Goal: Information Seeking & Learning: Get advice/opinions

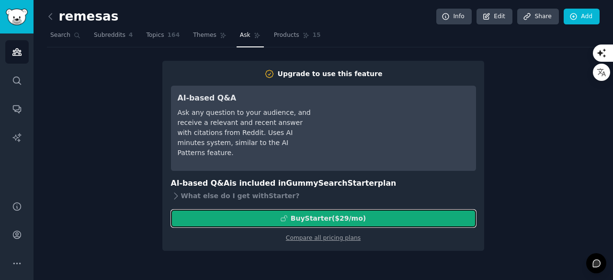
click at [346, 215] on div "Buy Starter ($ 29 /mo )" at bounding box center [328, 219] width 75 height 10
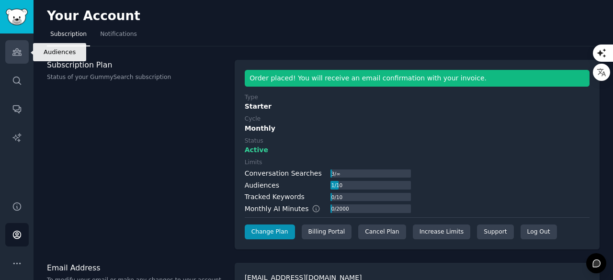
click at [17, 52] on icon "Sidebar" at bounding box center [16, 52] width 9 height 7
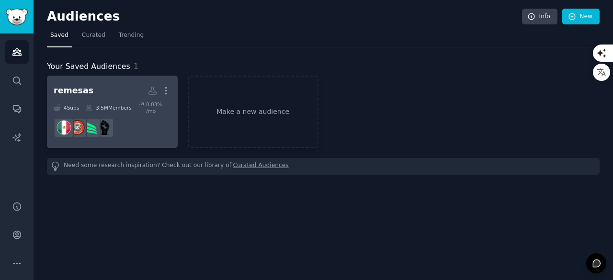
click at [113, 95] on h2 "remesas More" at bounding box center [112, 90] width 117 height 17
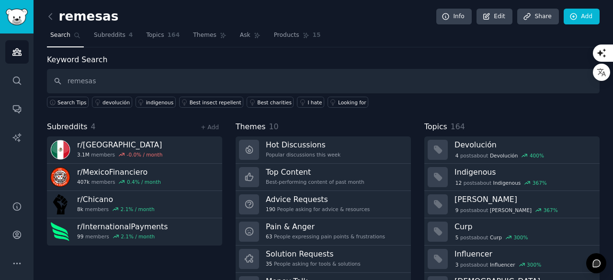
type input "remesas"
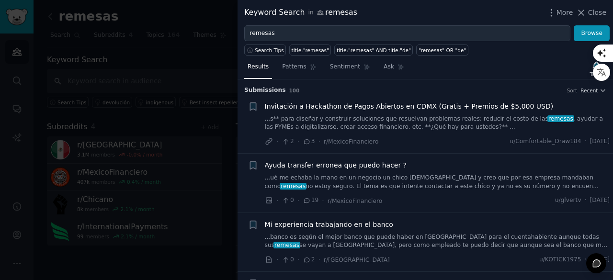
click at [168, 49] on div at bounding box center [306, 140] width 613 height 280
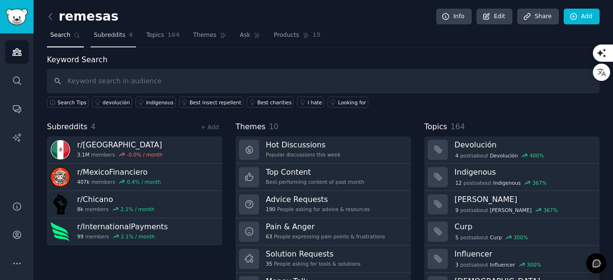
click at [109, 38] on span "Subreddits" at bounding box center [110, 35] width 32 height 9
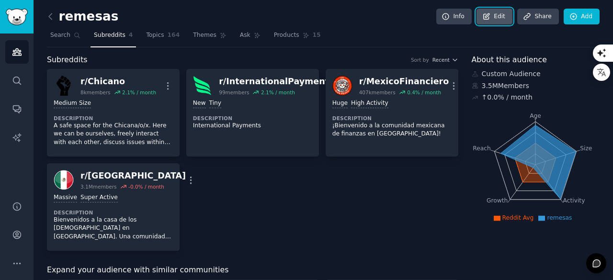
click at [500, 19] on link "Edit" at bounding box center [495, 17] width 36 height 16
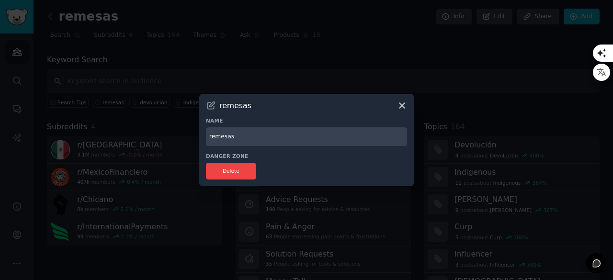
click at [295, 139] on input "remesas" at bounding box center [306, 136] width 201 height 19
click at [405, 108] on icon at bounding box center [402, 106] width 10 height 10
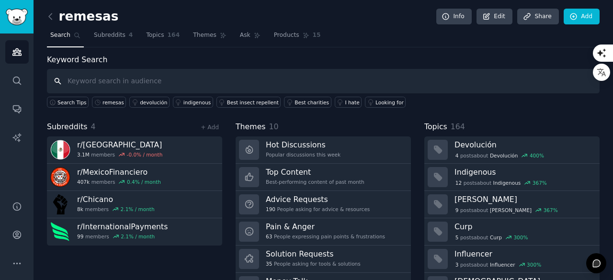
scroll to position [48, 0]
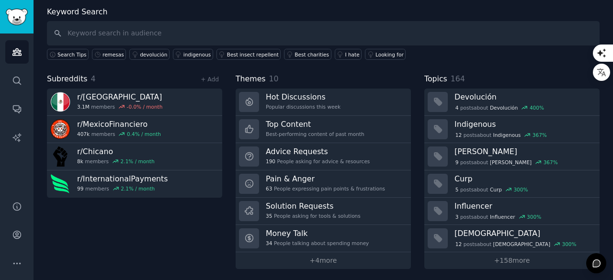
click at [23, 221] on div "Help Account More" at bounding box center [17, 235] width 34 height 91
click at [22, 211] on icon "Sidebar" at bounding box center [17, 207] width 10 height 10
click at [17, 243] on link "Account" at bounding box center [16, 234] width 23 height 23
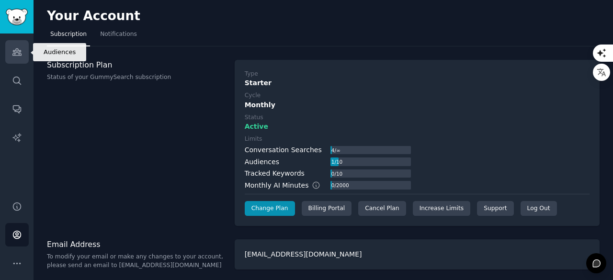
click at [12, 57] on link "Audiences" at bounding box center [16, 51] width 23 height 23
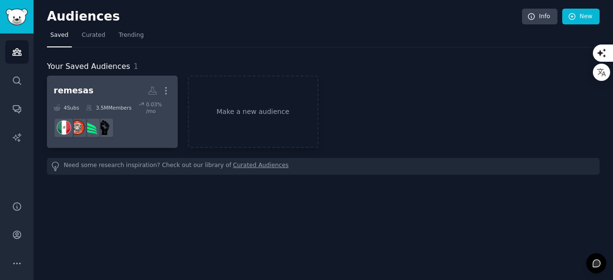
click at [135, 124] on dd at bounding box center [112, 127] width 117 height 27
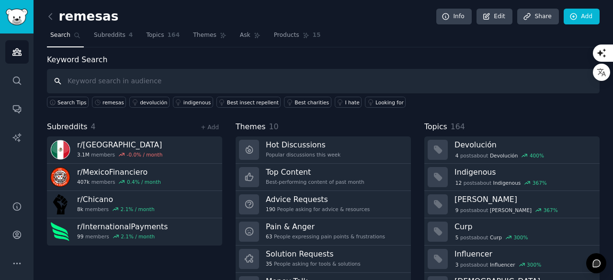
click at [150, 79] on input "text" at bounding box center [323, 81] width 553 height 24
type input "remesas"
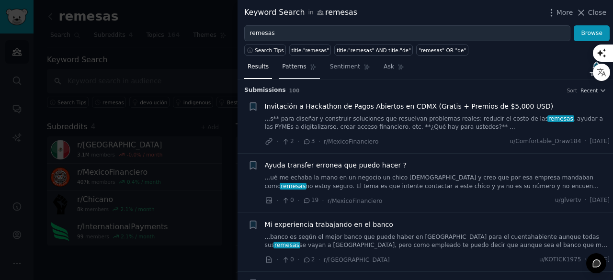
click at [293, 72] on link "Patterns" at bounding box center [299, 69] width 41 height 20
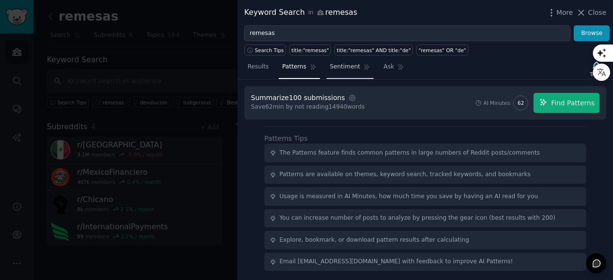
click at [345, 68] on span "Sentiment" at bounding box center [345, 67] width 30 height 9
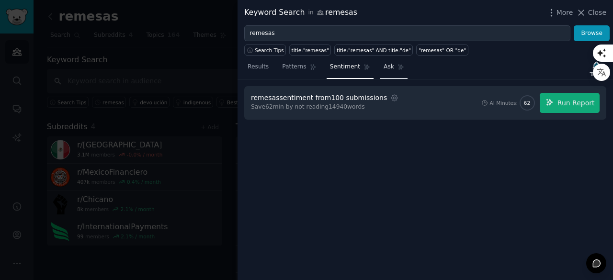
click at [384, 69] on span "Ask" at bounding box center [389, 67] width 11 height 9
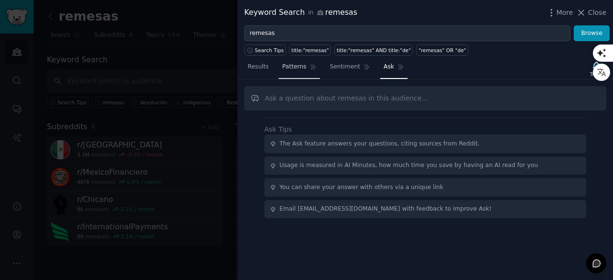
click at [310, 68] on icon at bounding box center [313, 67] width 7 height 7
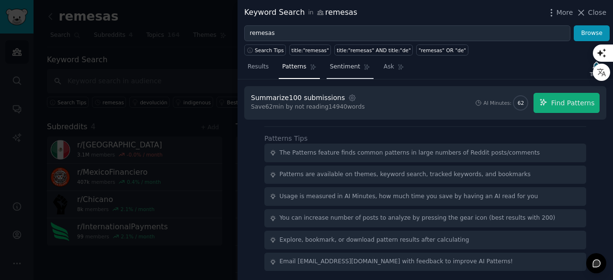
click at [346, 64] on span "Sentiment" at bounding box center [345, 67] width 30 height 9
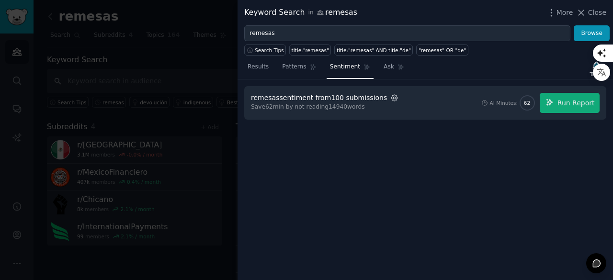
click at [390, 97] on icon "button" at bounding box center [394, 98] width 9 height 9
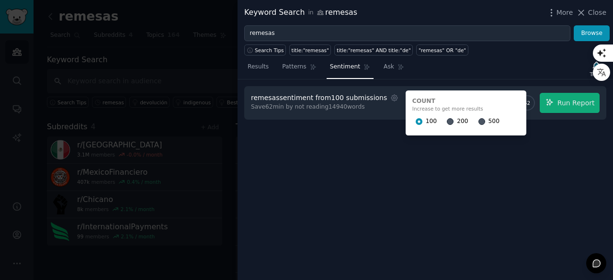
click at [478, 124] on div at bounding box center [481, 121] width 7 height 9
click at [478, 120] on input "500" at bounding box center [481, 121] width 7 height 7
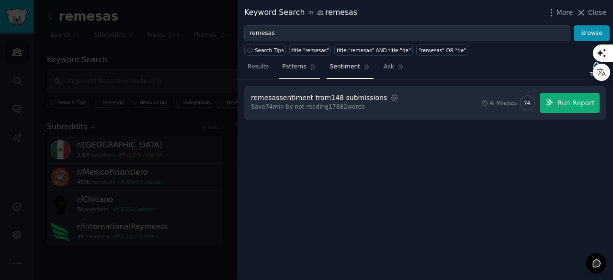
click at [300, 69] on span "Patterns" at bounding box center [294, 67] width 24 height 9
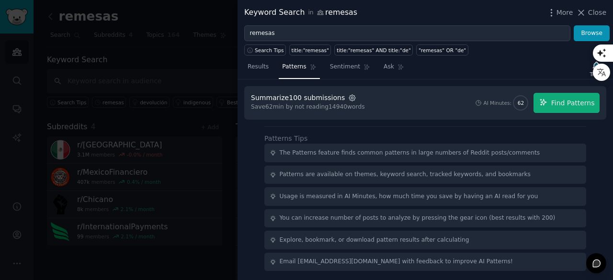
click at [348, 96] on icon "button" at bounding box center [352, 98] width 9 height 9
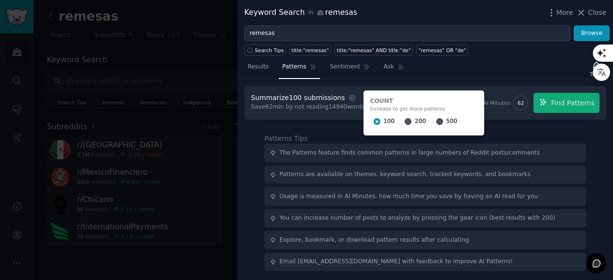
click at [436, 117] on div "500" at bounding box center [446, 121] width 21 height 15
click at [436, 118] on div at bounding box center [439, 121] width 7 height 9
click at [436, 120] on input "500" at bounding box center [439, 121] width 7 height 7
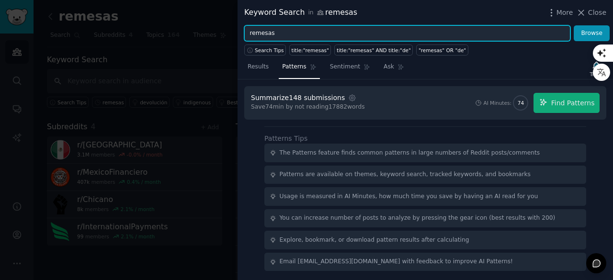
click at [405, 39] on input "remesas" at bounding box center [407, 33] width 326 height 16
click at [255, 48] on span "Search Tips" at bounding box center [269, 50] width 29 height 7
click at [302, 34] on input "remesas" at bounding box center [407, 33] width 326 height 16
type input "r"
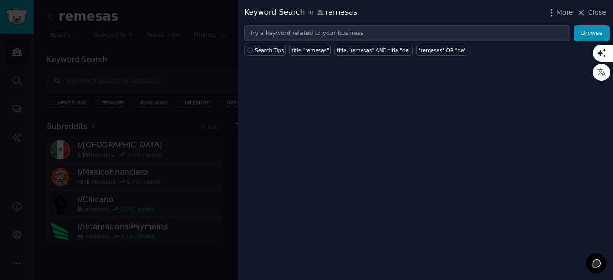
click at [186, 68] on div at bounding box center [306, 140] width 613 height 280
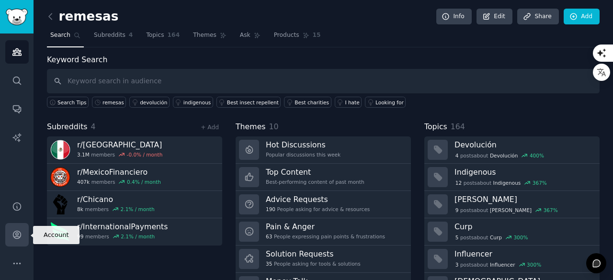
click at [22, 233] on link "Account" at bounding box center [16, 234] width 23 height 23
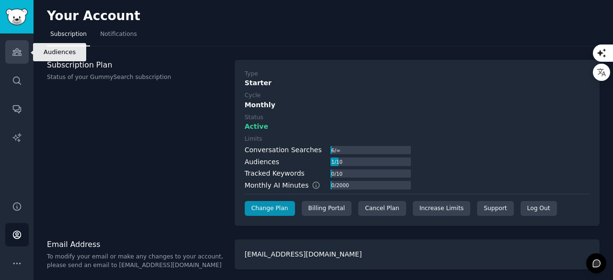
click at [15, 56] on icon "Sidebar" at bounding box center [17, 52] width 10 height 10
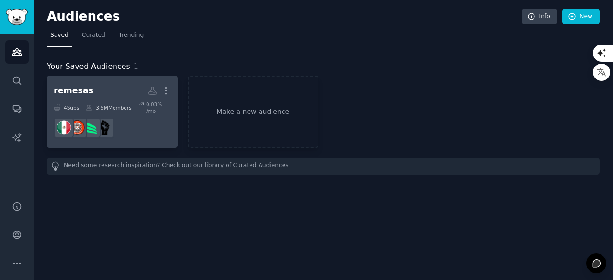
click at [115, 106] on div "3.5M Members" at bounding box center [109, 107] width 46 height 13
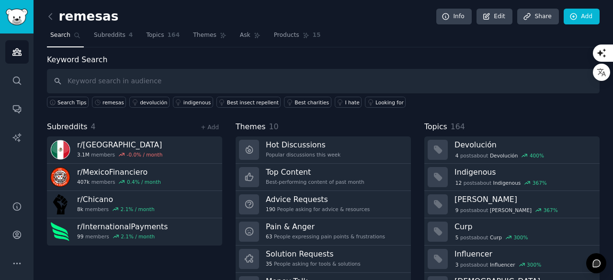
click at [165, 82] on input "text" at bounding box center [323, 81] width 553 height 24
type input ""remesas" OR "western union" OR"
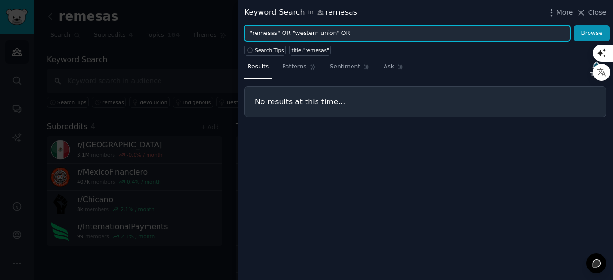
click at [381, 34] on input ""remesas" OR "western union" OR" at bounding box center [407, 33] width 326 height 16
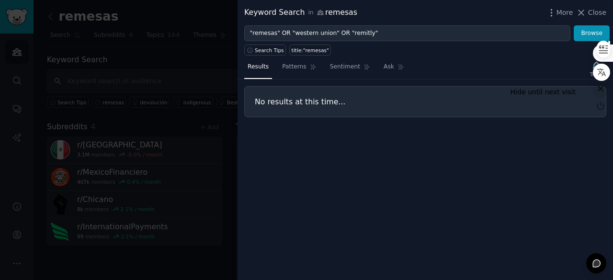
click at [604, 93] on icon "button" at bounding box center [601, 89] width 10 height 10
click at [594, 30] on button "Browse" at bounding box center [592, 33] width 36 height 16
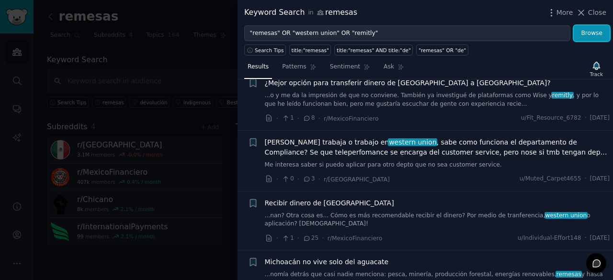
scroll to position [301, 0]
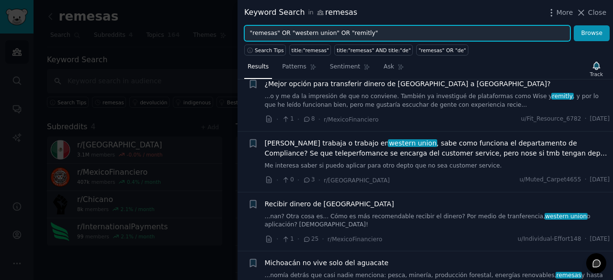
click at [402, 36] on input ""remesas" OR "western union" OR "remitly"" at bounding box center [407, 33] width 326 height 16
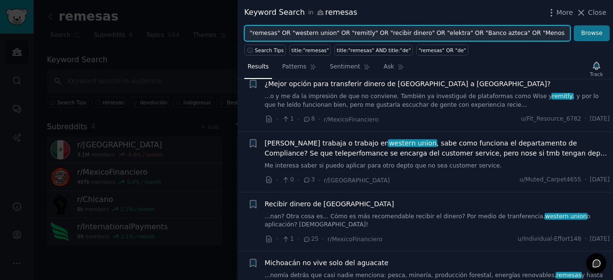
scroll to position [0, 37]
drag, startPoint x: 538, startPoint y: 32, endPoint x: 578, endPoint y: 34, distance: 39.3
click at [578, 34] on form ""remesas" OR "western union" OR "remitly" OR "recibir dinero" OR "elektra" OR "…" at bounding box center [426, 33] width 365 height 16
type input ""remesas" OR "western union" OR "remitly" OR "recibir dinero" OR "elektra" OR "…"
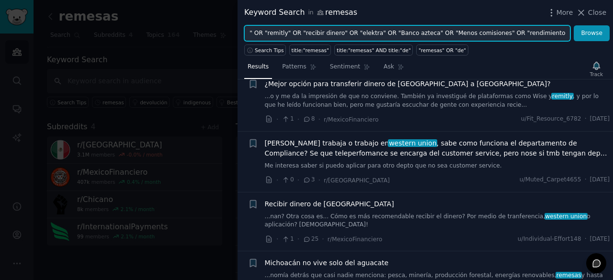
scroll to position [0, 0]
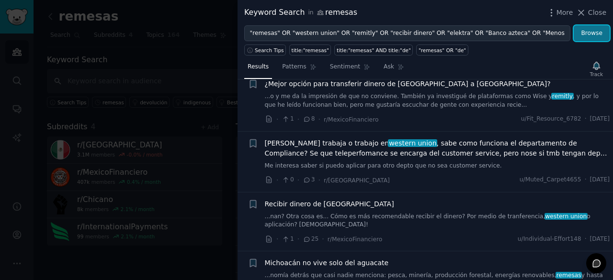
click at [585, 32] on button "Browse" at bounding box center [592, 33] width 36 height 16
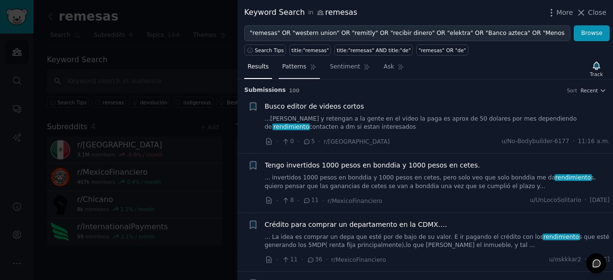
click at [296, 73] on link "Patterns" at bounding box center [299, 69] width 41 height 20
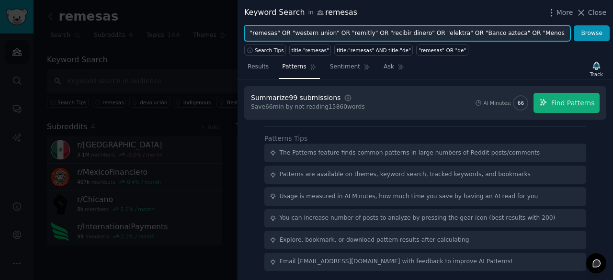
scroll to position [0, 87]
drag, startPoint x: 439, startPoint y: 30, endPoint x: 563, endPoint y: 53, distance: 126.2
click at [563, 53] on div "Keyword Search in remesas More Close "remesas" OR "western union" OR "remitly" …" at bounding box center [426, 140] width 376 height 280
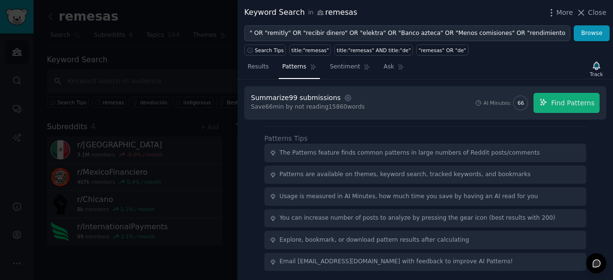
scroll to position [0, 0]
click at [530, 50] on div "Search Tips title:"remesas" title:"remesas" AND title:"de" "remesas" OR "de"" at bounding box center [426, 48] width 376 height 14
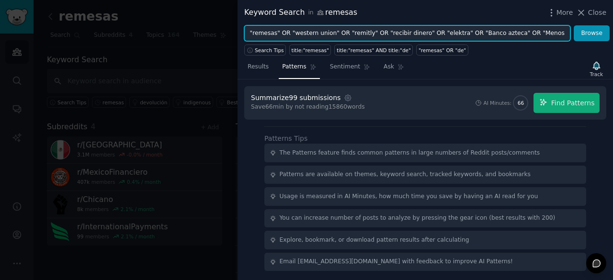
drag, startPoint x: 335, startPoint y: 34, endPoint x: 225, endPoint y: 43, distance: 110.0
click at [225, 43] on div "Keyword Search in remesas More Close "remesas" OR "western union" OR "remitly" …" at bounding box center [306, 140] width 613 height 280
drag, startPoint x: 435, startPoint y: 31, endPoint x: 574, endPoint y: 40, distance: 139.2
click at [574, 40] on form ""remesas" OR "western union" OR "remitly" OR "recibir dinero" OR "elektra" OR "…" at bounding box center [426, 33] width 365 height 16
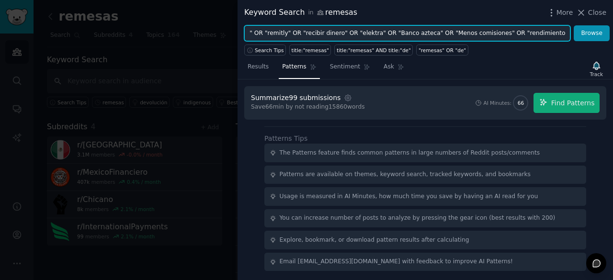
click at [414, 26] on input ""remesas" OR "western union" OR "remitly" OR "recibir dinero" OR "elektra" OR "…" at bounding box center [407, 33] width 326 height 16
drag, startPoint x: 410, startPoint y: 31, endPoint x: 222, endPoint y: 48, distance: 188.5
click at [222, 48] on div "Keyword Search in remesas More Close "remesas" OR "western union" OR "remitly" …" at bounding box center [306, 140] width 613 height 280
click at [515, 36] on input ""remesas" OR "western union" OR "remitly" OR "recibir dinero" OR "elektra" OR "…" at bounding box center [407, 33] width 326 height 16
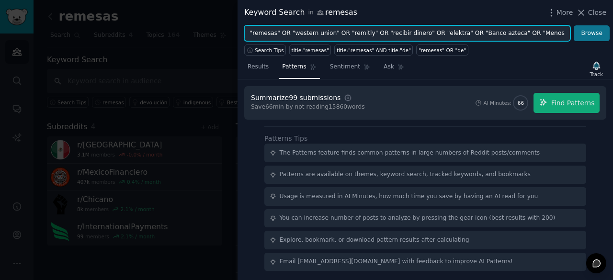
scroll to position [0, 87]
drag, startPoint x: 533, startPoint y: 34, endPoint x: 586, endPoint y: 35, distance: 52.7
click at [586, 35] on form ""remesas" OR "western union" OR "remitly" OR "recibir dinero" OR "elektra" OR "…" at bounding box center [426, 33] width 365 height 16
click at [558, 33] on input ""remesas" OR "western union" OR "remitly" OR "recibir dinero" OR "elektra" OR "…" at bounding box center [407, 33] width 326 height 16
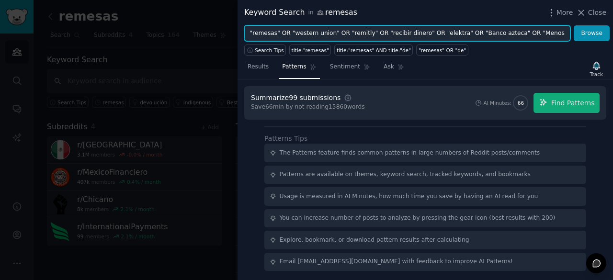
drag, startPoint x: 569, startPoint y: 33, endPoint x: 237, endPoint y: 32, distance: 331.4
click at [237, 32] on div "Keyword Search in remesas More Close "remesas" OR "western union" OR "remitly" …" at bounding box center [306, 140] width 613 height 280
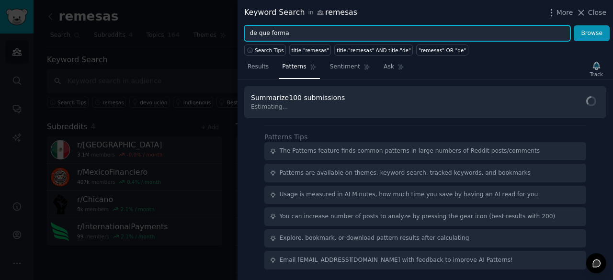
click at [574, 25] on button "Browse" at bounding box center [592, 33] width 36 height 16
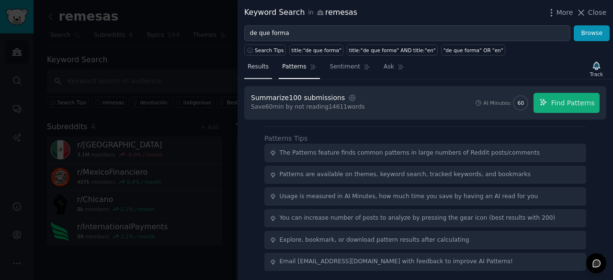
click at [266, 61] on link "Results" at bounding box center [258, 69] width 28 height 20
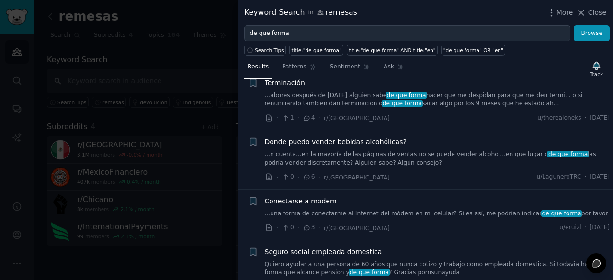
scroll to position [261, 0]
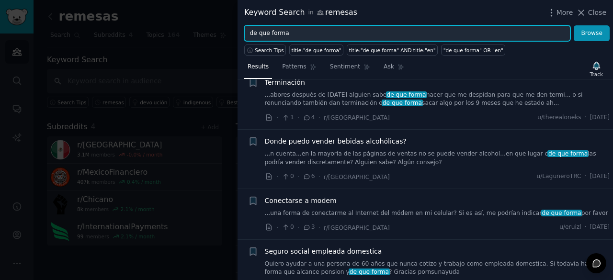
click at [354, 35] on input "de que forma" at bounding box center [407, 33] width 326 height 16
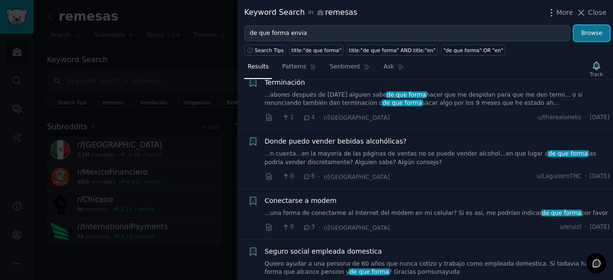
click at [599, 36] on button "Browse" at bounding box center [592, 33] width 36 height 16
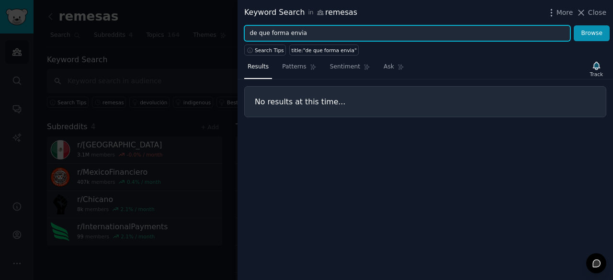
click at [312, 33] on input "de que forma envia" at bounding box center [407, 33] width 326 height 16
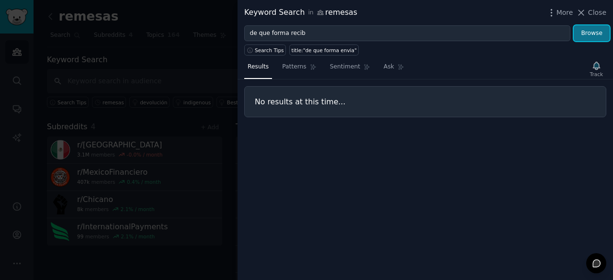
click at [606, 38] on button "Browse" at bounding box center [592, 33] width 36 height 16
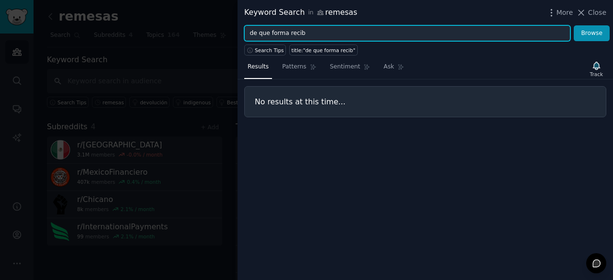
click at [386, 34] on input "de que forma recib" at bounding box center [407, 33] width 326 height 16
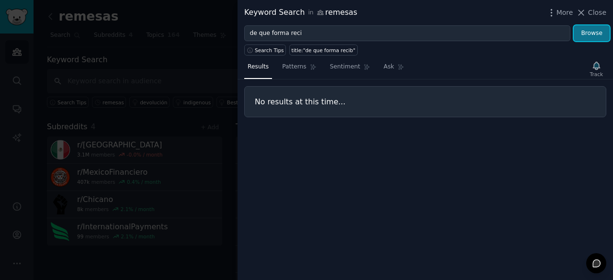
click at [578, 30] on button "Browse" at bounding box center [592, 33] width 36 height 16
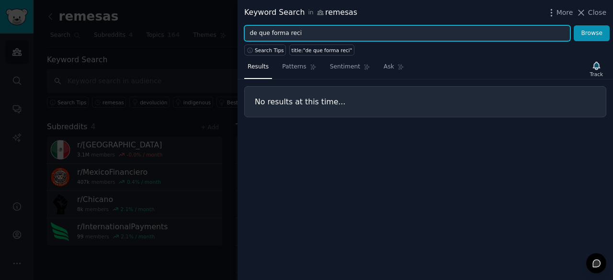
click at [455, 31] on input "de que forma reci" at bounding box center [407, 33] width 326 height 16
type input "de que forma recibo"
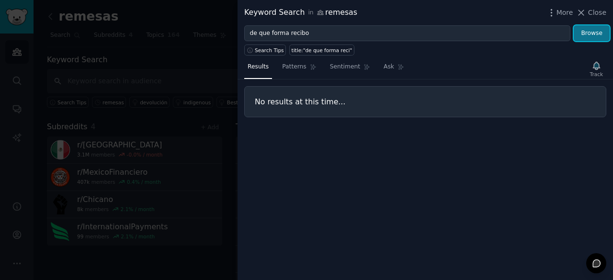
click at [587, 35] on button "Browse" at bounding box center [592, 33] width 36 height 16
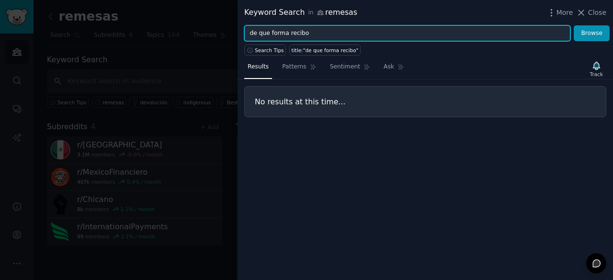
drag, startPoint x: 341, startPoint y: 34, endPoint x: 246, endPoint y: 35, distance: 94.8
click at [246, 35] on input "de que forma recibo" at bounding box center [407, 33] width 326 height 16
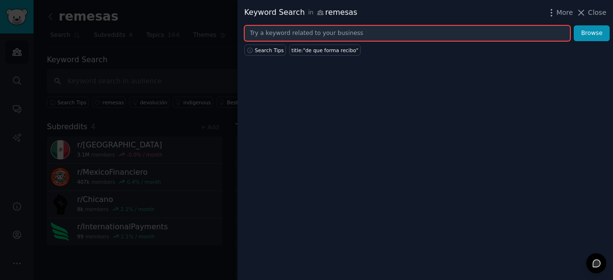
paste input ""remesas" OR "western union" OR "remitly" OR "recibir dinero" OR "elektra" OR "…"
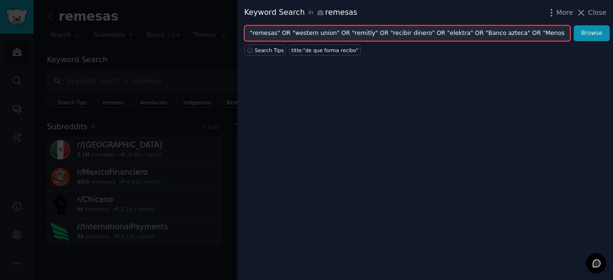
scroll to position [0, 87]
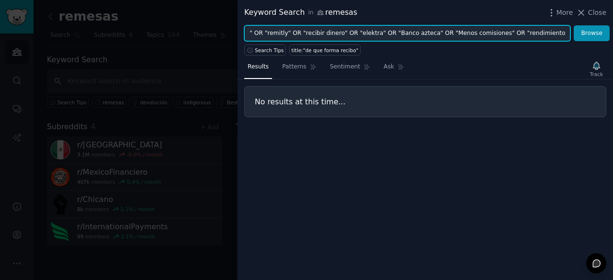
drag, startPoint x: 293, startPoint y: 34, endPoint x: 589, endPoint y: 51, distance: 296.0
click at [589, 51] on div "Keyword Search in remesas More Close "remesas" OR "western union" OR "remitly" …" at bounding box center [426, 140] width 376 height 280
type input ""remesas" OR "western union" OR "remitly" OR "recibir dinero" OR "elektra" OR "…"
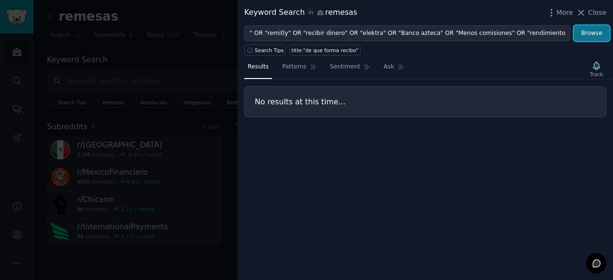
scroll to position [0, 0]
click at [601, 33] on button "Browse" at bounding box center [592, 33] width 36 height 16
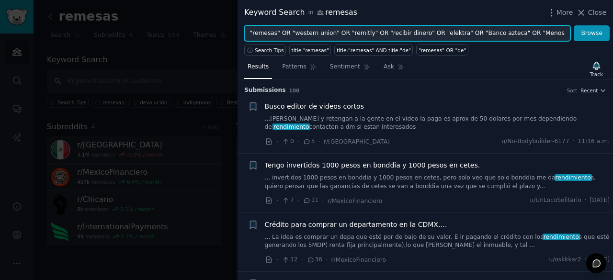
click at [530, 33] on input ""remesas" OR "western union" OR "remitly" OR "recibir dinero" OR "elektra" OR "…" at bounding box center [407, 33] width 326 height 16
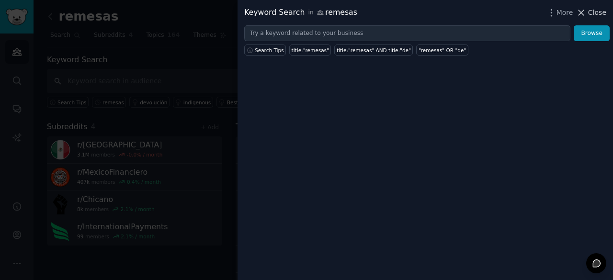
click at [586, 13] on icon at bounding box center [581, 13] width 10 height 10
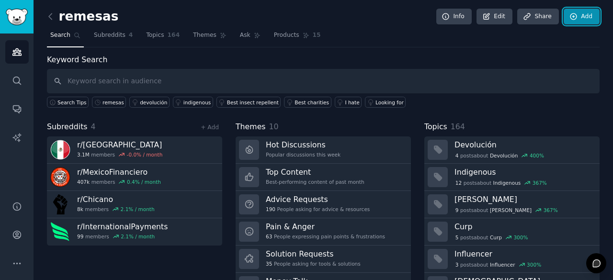
click at [572, 17] on icon at bounding box center [573, 16] width 6 height 6
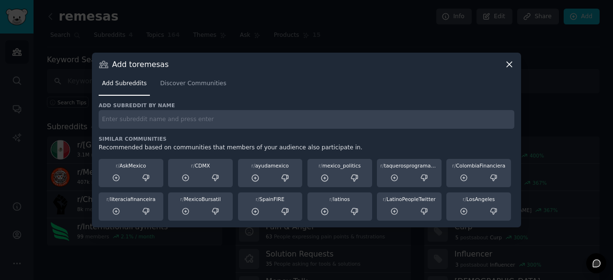
click at [268, 125] on input "text" at bounding box center [307, 119] width 416 height 19
click at [196, 85] on span "Discover Communities" at bounding box center [193, 84] width 66 height 9
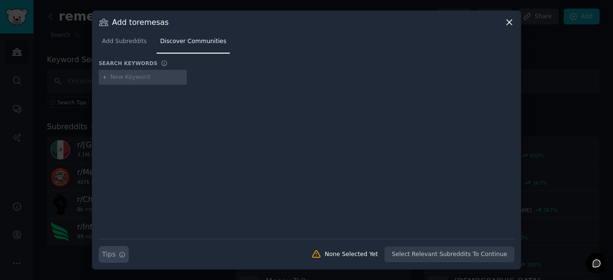
click at [115, 253] on button "Search Tips Tips" at bounding box center [114, 254] width 30 height 17
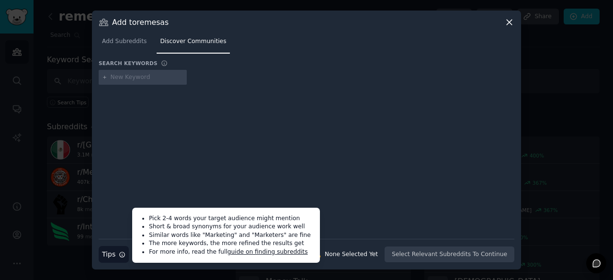
click at [157, 80] on input "text" at bounding box center [147, 77] width 73 height 9
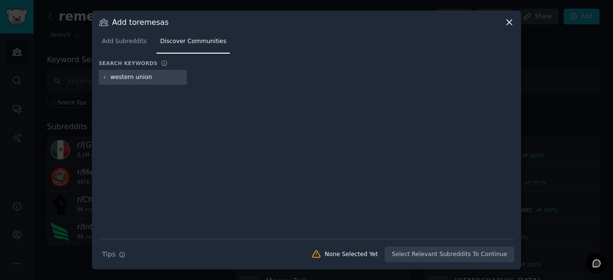
type input "western union"
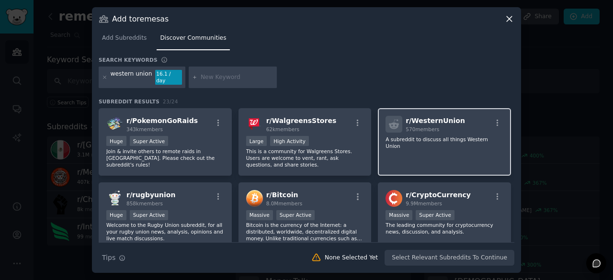
click at [444, 145] on div "r/ WesternUnion 570 members A subreddit to discuss all things Western Union" at bounding box center [444, 142] width 133 height 68
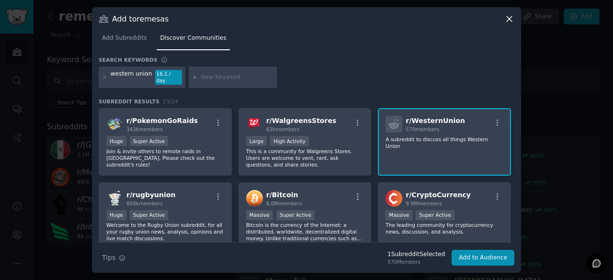
click at [418, 140] on div "r/ WesternUnion 570 members A subreddit to discuss all things Western Union" at bounding box center [444, 142] width 133 height 68
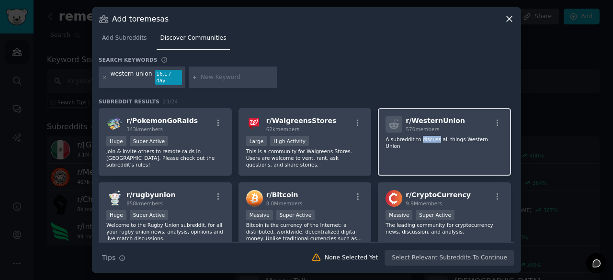
click at [418, 140] on div "r/ WesternUnion 570 members A subreddit to discuss all things Western Union" at bounding box center [444, 142] width 133 height 68
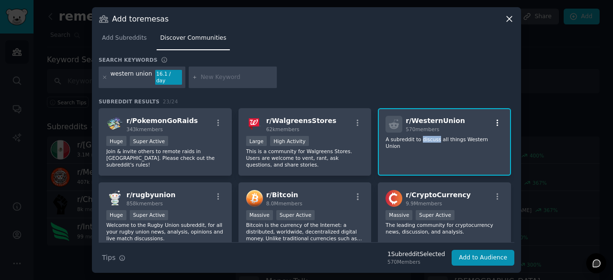
click at [493, 122] on icon "button" at bounding box center [497, 123] width 9 height 9
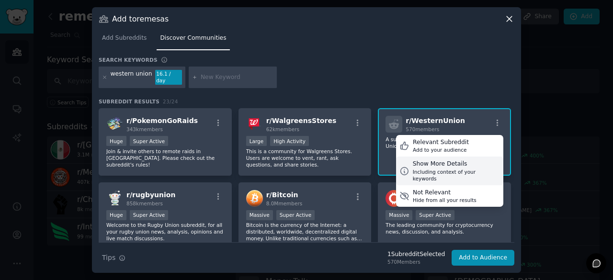
click at [487, 160] on div "Show More Details" at bounding box center [456, 164] width 87 height 9
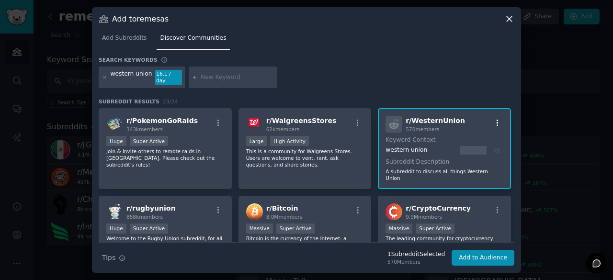
click at [494, 121] on icon "button" at bounding box center [497, 123] width 9 height 9
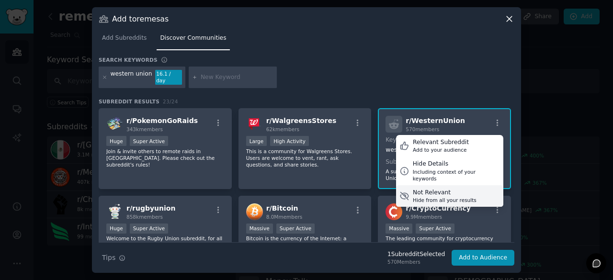
click at [447, 189] on div "Not Relevant" at bounding box center [445, 193] width 64 height 9
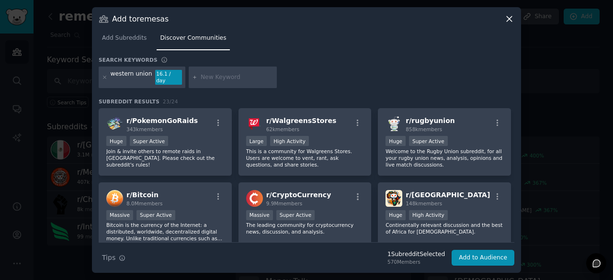
click at [214, 78] on input "text" at bounding box center [237, 77] width 73 height 9
type input "money [GEOGRAPHIC_DATA]"
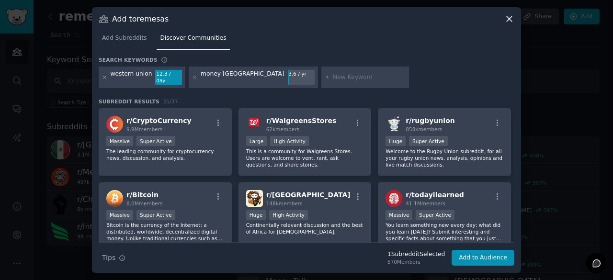
click at [106, 78] on icon at bounding box center [104, 77] width 5 height 5
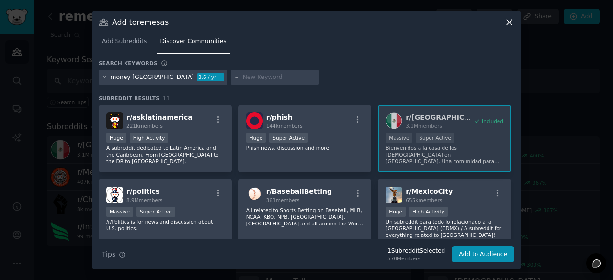
click at [231, 81] on div at bounding box center [275, 77] width 88 height 15
click at [243, 79] on input "text" at bounding box center [279, 77] width 73 height 9
type input "e"
type input "remesas"
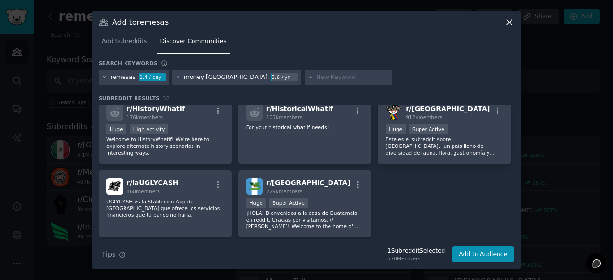
scroll to position [682, 0]
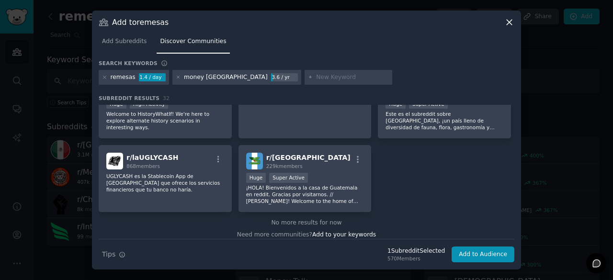
click at [316, 78] on input "text" at bounding box center [352, 77] width 73 height 9
type input "envio dinero"
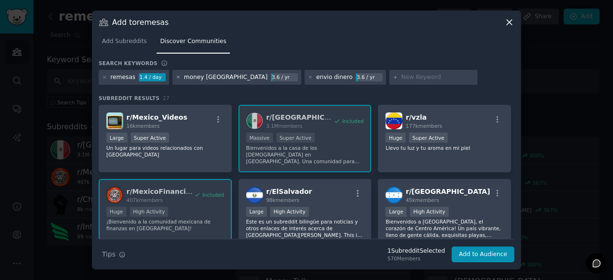
click at [177, 77] on icon at bounding box center [178, 77] width 2 height 2
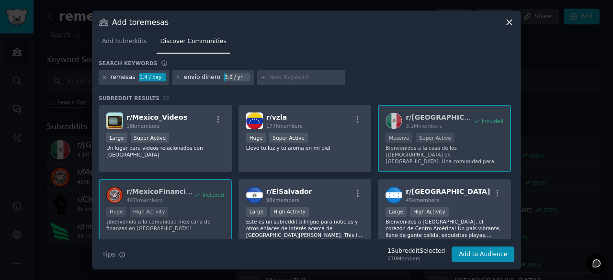
click at [103, 77] on icon at bounding box center [104, 77] width 5 height 5
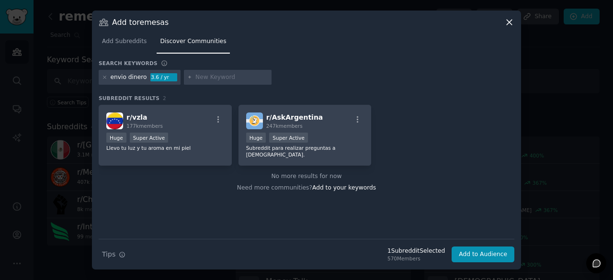
click at [218, 75] on input "text" at bounding box center [231, 77] width 73 height 9
type input "dolares"
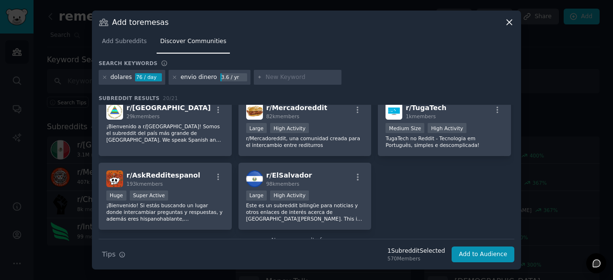
scroll to position [342, 0]
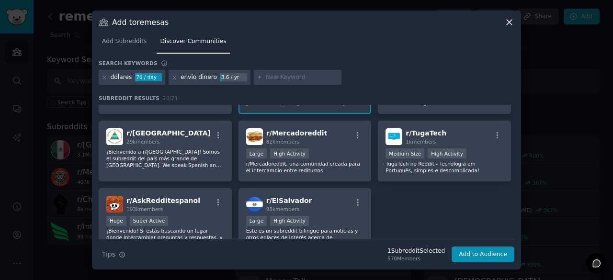
click at [507, 22] on icon at bounding box center [509, 22] width 10 height 10
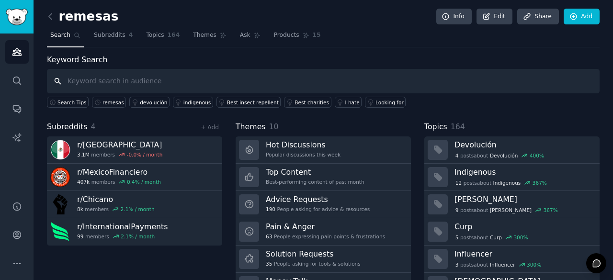
click at [261, 91] on input "text" at bounding box center [323, 81] width 553 height 24
paste input ""remesas" OR "western union" OR "remitly" OR "recibir dinero" OR "elektra" OR "…"
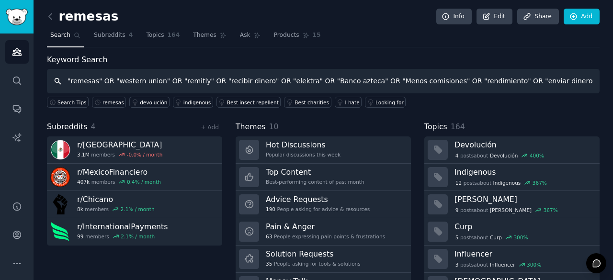
type input ""remesas" OR "western union" OR "remitly" OR "recibir dinero" OR "elektra" OR "…"
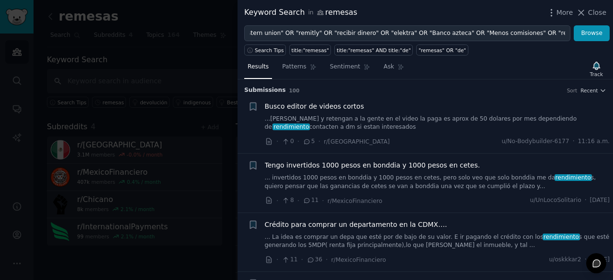
scroll to position [0, 87]
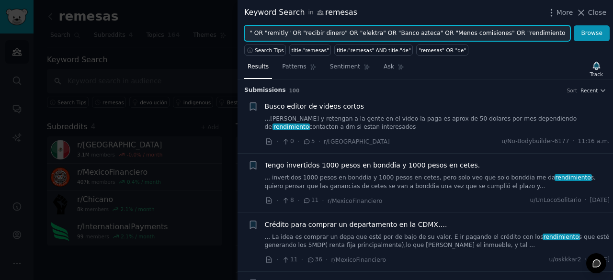
click at [499, 31] on input ""remesas" OR "western union" OR "remitly" OR "recibir dinero" OR "elektra" OR "…" at bounding box center [407, 33] width 326 height 16
type input ""remesas" OR "western union" OR "remitly" OR "recibir dinero" OR "elektra" OR "…"
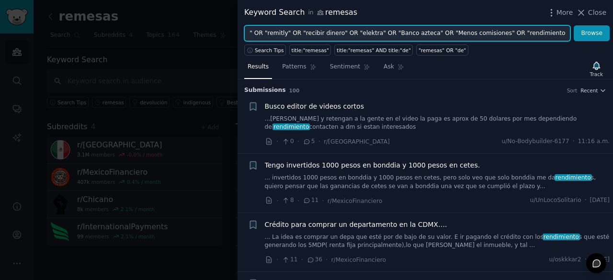
drag, startPoint x: 524, startPoint y: 32, endPoint x: 570, endPoint y: 55, distance: 52.5
click at [570, 55] on div "Keyword Search in remesas More Close "remesas" OR "western union" OR "remitly" …" at bounding box center [426, 140] width 376 height 280
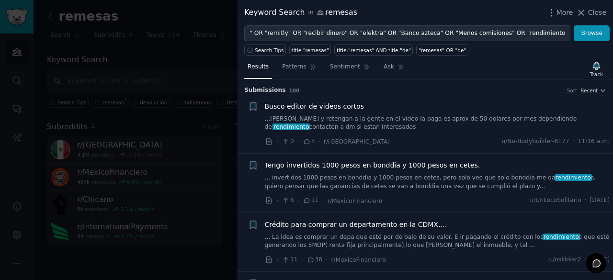
scroll to position [0, 0]
click at [520, 20] on div "Keyword Search in remesas More Close" at bounding box center [426, 12] width 376 height 25
click at [592, 42] on div "Search Tips title:"remesas" title:"remesas" AND title:"de" "remesas" OR "de"" at bounding box center [426, 48] width 376 height 14
click at [595, 37] on button "Browse" at bounding box center [592, 33] width 36 height 16
click at [298, 66] on span "Patterns" at bounding box center [294, 67] width 24 height 9
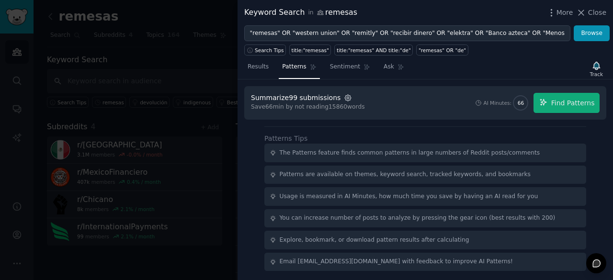
click at [344, 97] on icon "button" at bounding box center [348, 98] width 9 height 9
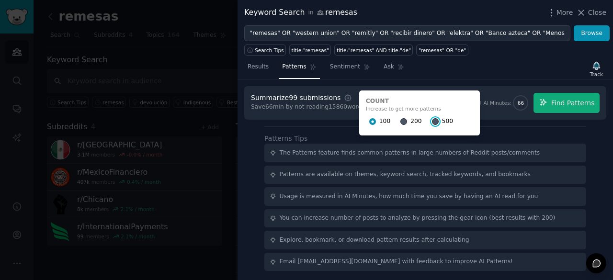
click at [432, 121] on input "500" at bounding box center [435, 121] width 7 height 7
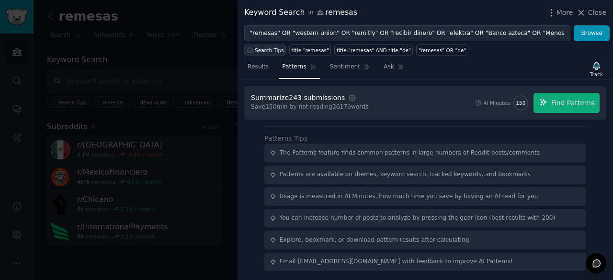
click at [274, 50] on span "Search Tips" at bounding box center [269, 50] width 29 height 7
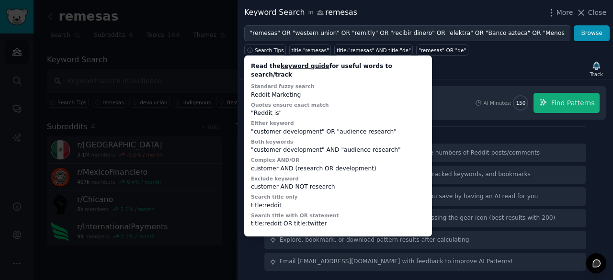
click at [464, 73] on div "Results Patterns Sentiment Ask Track" at bounding box center [426, 69] width 376 height 21
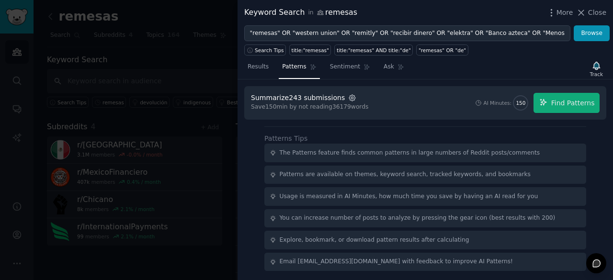
click at [348, 94] on icon "button" at bounding box center [352, 98] width 9 height 9
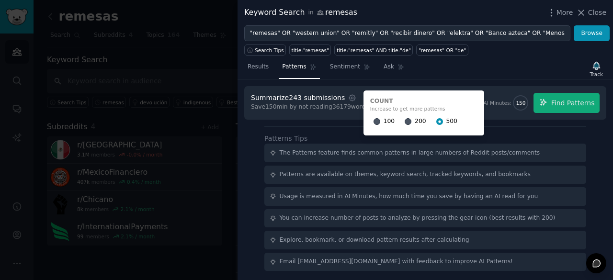
click at [477, 73] on div "Results Patterns Sentiment Ask Track" at bounding box center [426, 69] width 376 height 21
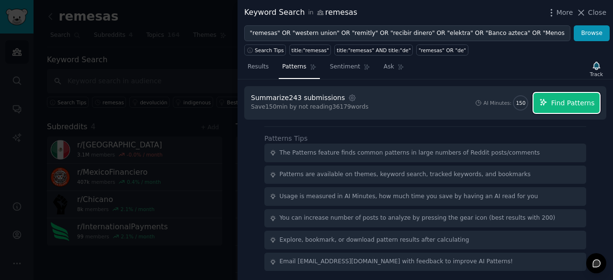
click at [577, 109] on button "Find Patterns" at bounding box center [567, 103] width 66 height 20
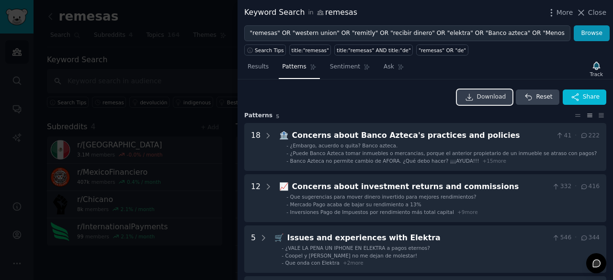
click at [494, 95] on span "Download" at bounding box center [491, 97] width 29 height 9
click at [579, 112] on icon at bounding box center [578, 115] width 10 height 7
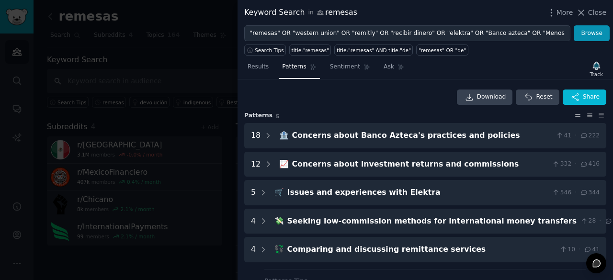
click at [589, 113] on icon at bounding box center [590, 115] width 10 height 7
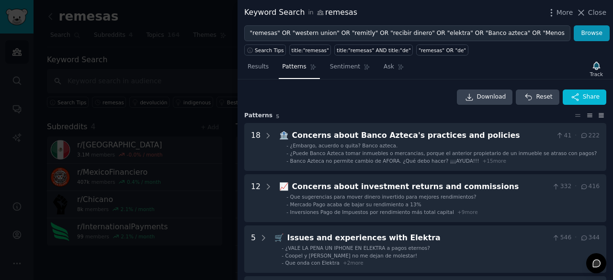
click at [596, 113] on icon at bounding box center [601, 115] width 10 height 7
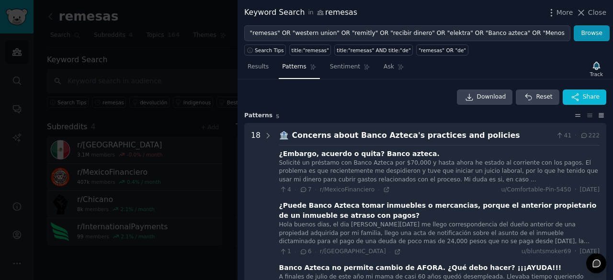
click at [575, 115] on icon at bounding box center [578, 115] width 10 height 7
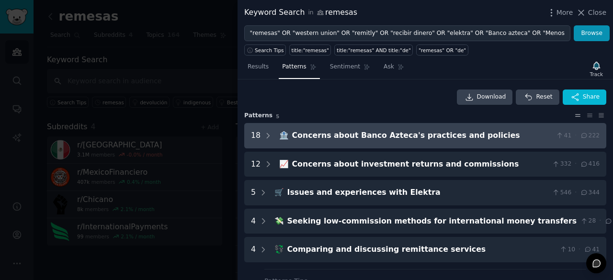
click at [260, 135] on div "18" at bounding box center [262, 136] width 22 height 12
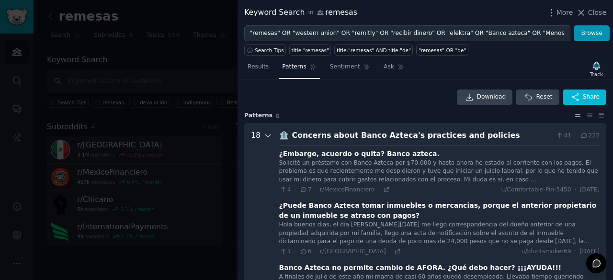
click at [269, 132] on icon at bounding box center [268, 136] width 9 height 9
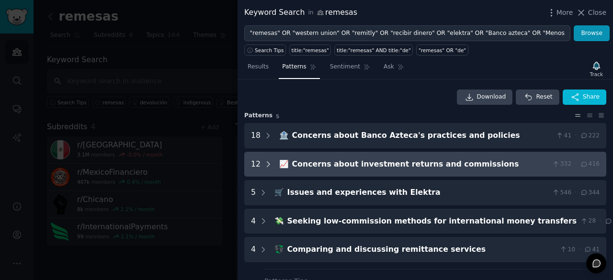
click at [270, 167] on icon at bounding box center [268, 164] width 9 height 9
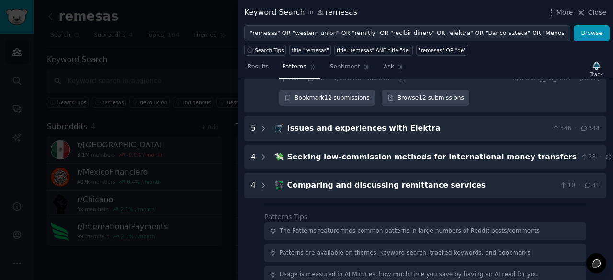
scroll to position [672, 0]
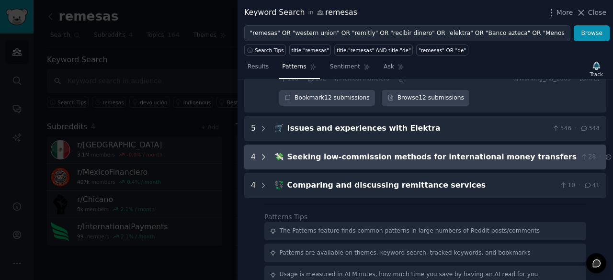
click at [264, 159] on icon at bounding box center [263, 157] width 2 height 5
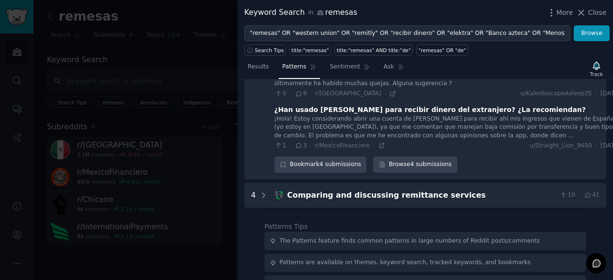
scroll to position [915, 0]
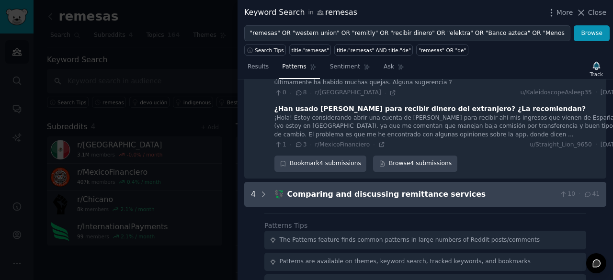
click at [321, 189] on div "Comparing and discussing remittance services" at bounding box center [421, 195] width 269 height 12
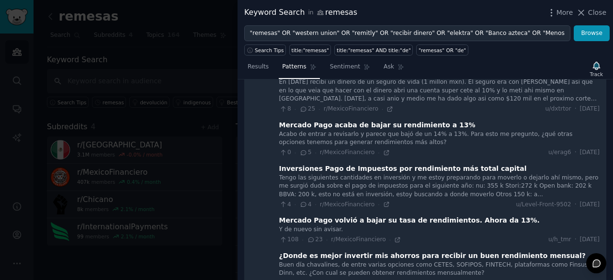
scroll to position [0, 0]
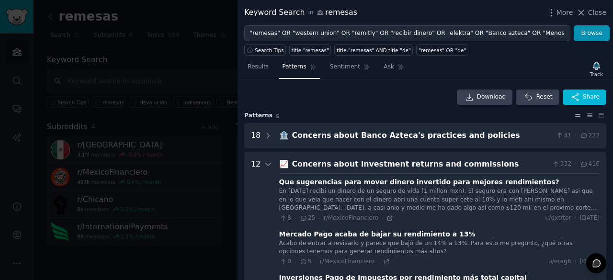
click at [585, 115] on icon at bounding box center [590, 115] width 10 height 7
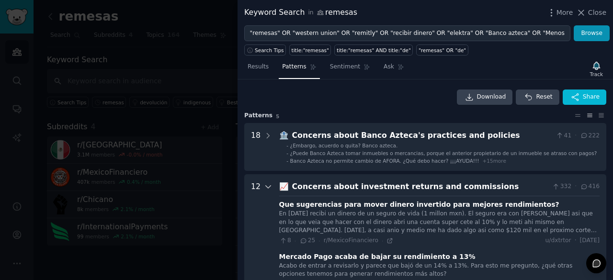
click at [264, 184] on icon at bounding box center [268, 186] width 9 height 9
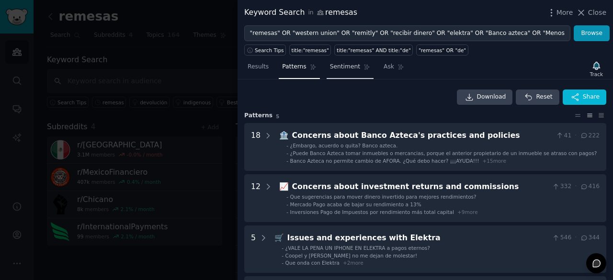
click at [352, 68] on span "Sentiment" at bounding box center [345, 67] width 30 height 9
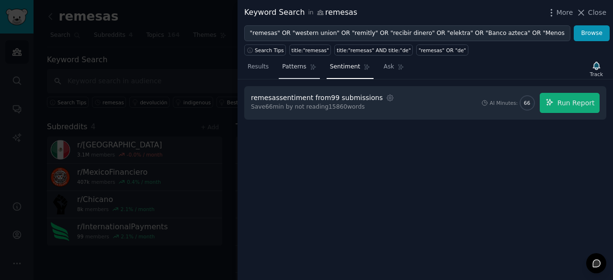
click at [297, 65] on span "Patterns" at bounding box center [294, 67] width 24 height 9
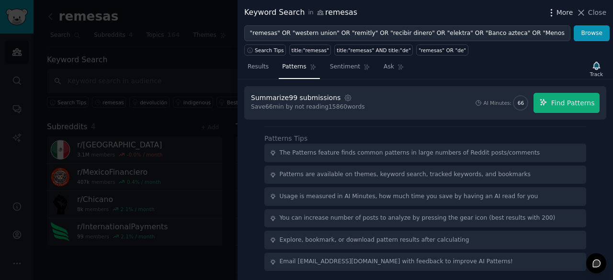
click at [555, 11] on icon "button" at bounding box center [551, 13] width 10 height 10
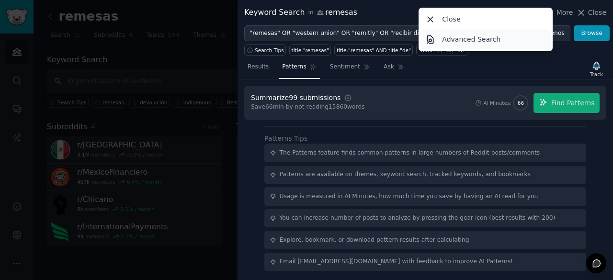
click at [478, 40] on p "Advanced Search" at bounding box center [471, 39] width 58 height 10
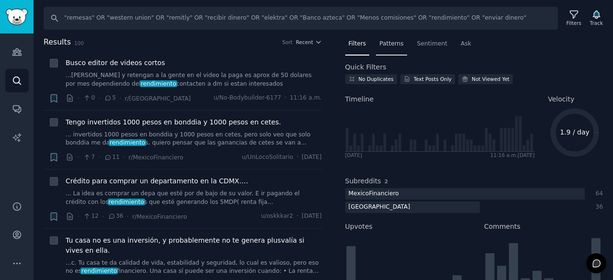
click at [388, 44] on span "Patterns" at bounding box center [391, 44] width 24 height 9
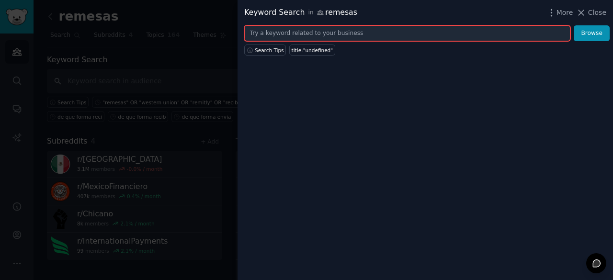
click at [294, 32] on input "text" at bounding box center [407, 33] width 326 height 16
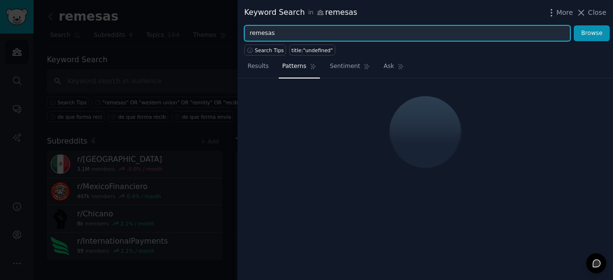
type input "remesas"
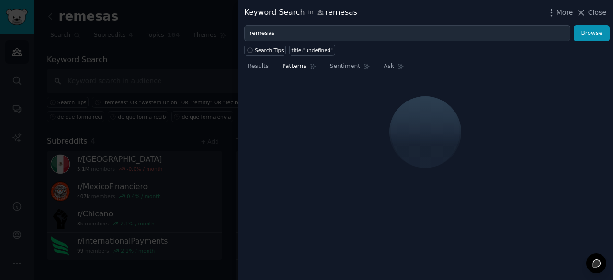
click at [451, 51] on div "Search Tips title:"undefined"" at bounding box center [426, 48] width 376 height 14
click at [581, 36] on button "Browse" at bounding box center [592, 33] width 36 height 16
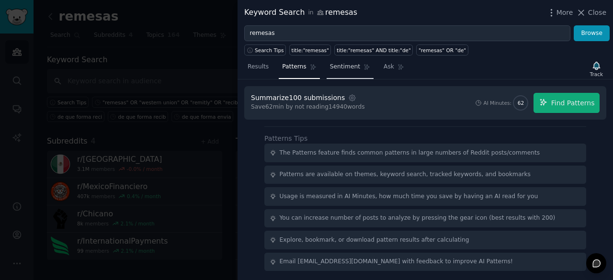
click at [343, 68] on span "Sentiment" at bounding box center [345, 67] width 30 height 9
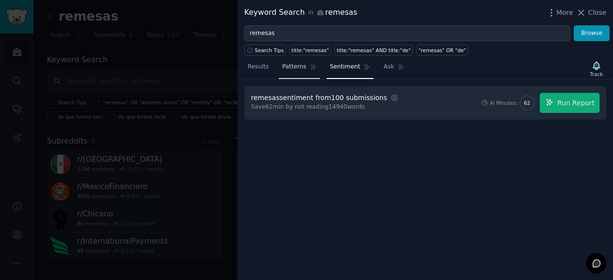
click at [302, 68] on link "Patterns" at bounding box center [299, 69] width 41 height 20
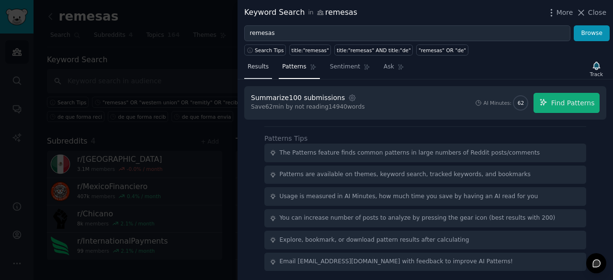
click at [263, 67] on span "Results" at bounding box center [258, 67] width 21 height 9
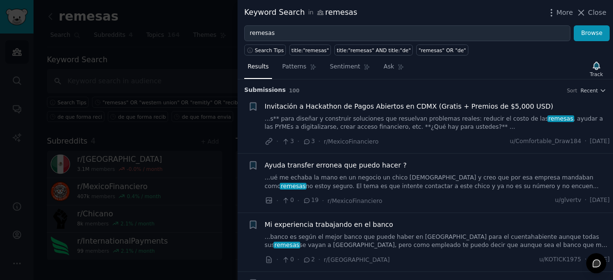
click at [191, 98] on div at bounding box center [306, 140] width 613 height 280
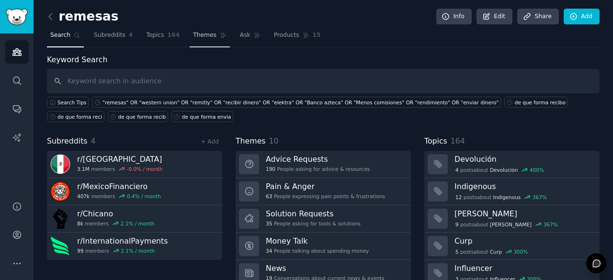
click at [199, 43] on link "Themes" at bounding box center [210, 38] width 40 height 20
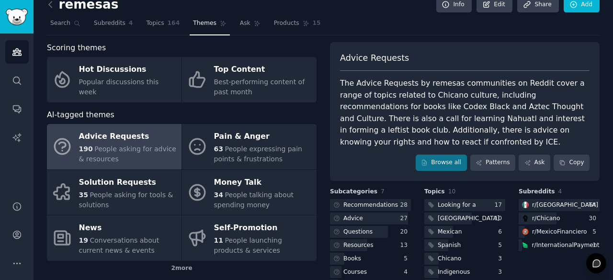
scroll to position [10, 0]
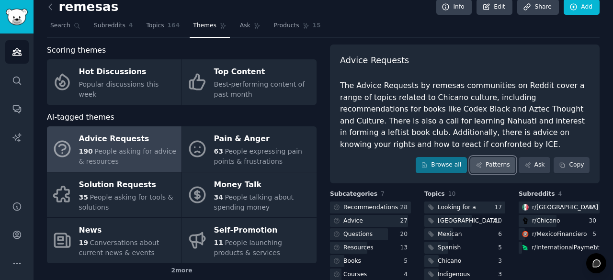
click at [496, 159] on link "Patterns" at bounding box center [492, 165] width 45 height 16
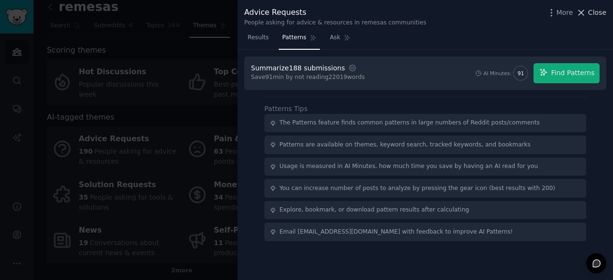
click at [583, 9] on icon at bounding box center [581, 13] width 10 height 10
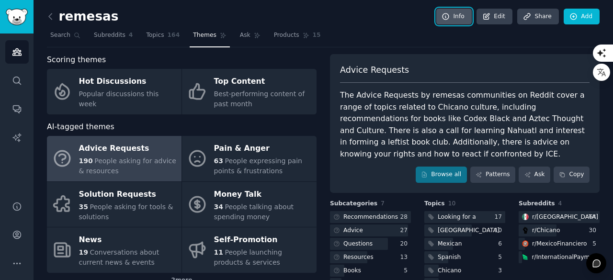
click at [461, 22] on link "Info" at bounding box center [453, 17] width 35 height 16
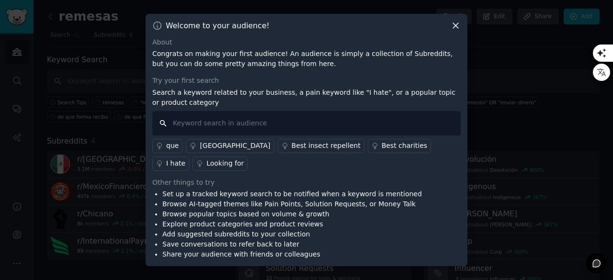
click at [342, 127] on input "text" at bounding box center [306, 123] width 308 height 24
click at [456, 31] on icon at bounding box center [456, 26] width 10 height 10
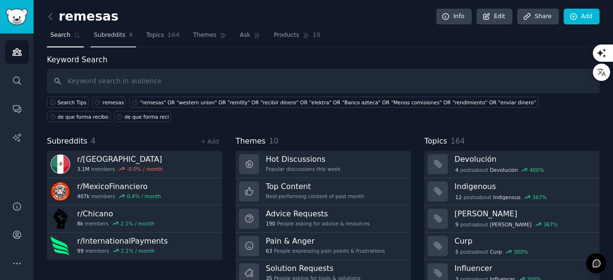
click at [104, 40] on link "Subreddits 4" at bounding box center [114, 38] width 46 height 20
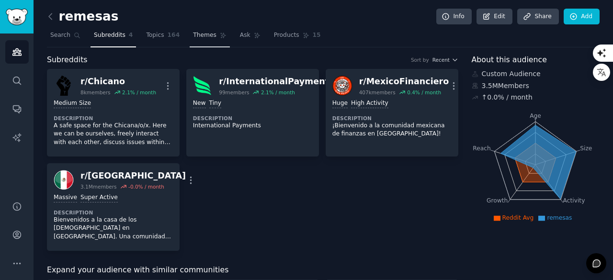
click at [205, 43] on link "Themes" at bounding box center [210, 38] width 40 height 20
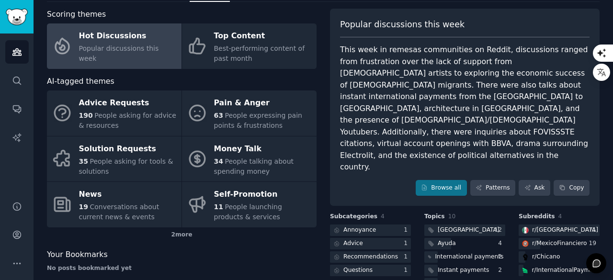
scroll to position [46, 0]
click at [463, 180] on link "Browse all" at bounding box center [441, 188] width 51 height 16
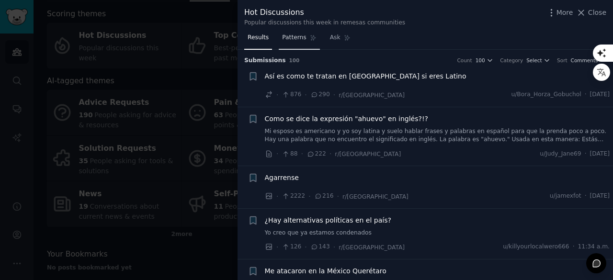
click at [298, 37] on span "Patterns" at bounding box center [294, 38] width 24 height 9
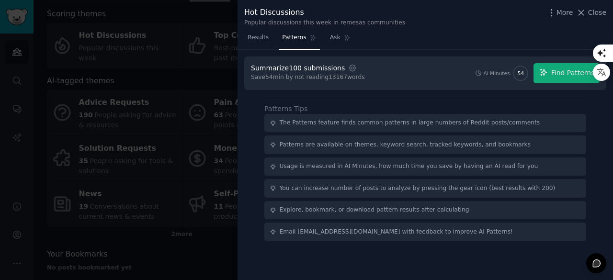
click at [175, 50] on div at bounding box center [306, 140] width 613 height 280
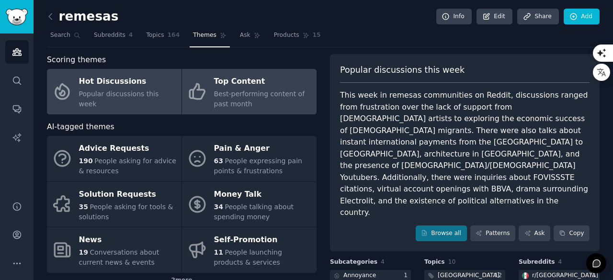
click at [255, 87] on div "Top Content" at bounding box center [263, 81] width 98 height 15
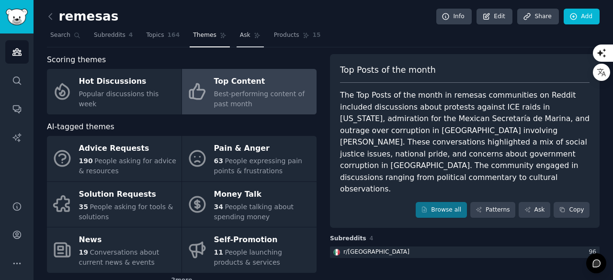
click at [240, 33] on span "Ask" at bounding box center [245, 35] width 11 height 9
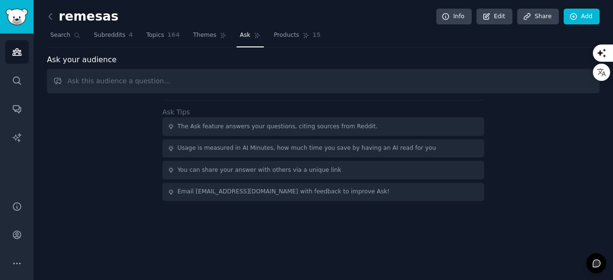
click at [239, 82] on input "text" at bounding box center [323, 81] width 553 height 24
click at [274, 35] on span "Products" at bounding box center [286, 35] width 25 height 9
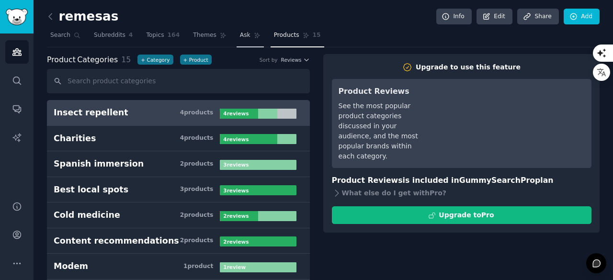
click at [254, 33] on icon at bounding box center [257, 35] width 7 height 7
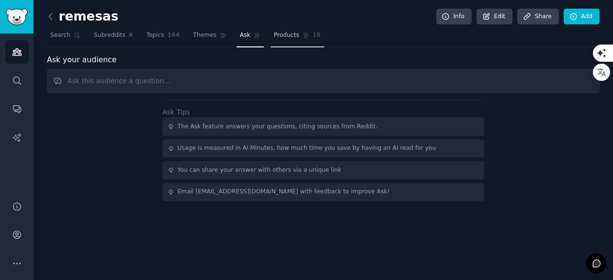
click at [274, 35] on span "Products" at bounding box center [286, 35] width 25 height 9
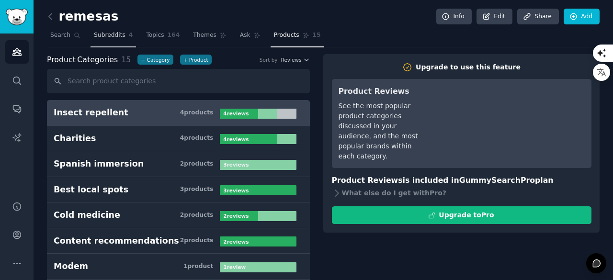
click at [98, 39] on span "Subreddits" at bounding box center [110, 35] width 32 height 9
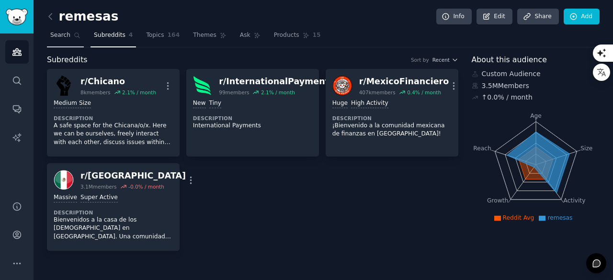
click at [74, 38] on link "Search" at bounding box center [65, 38] width 37 height 20
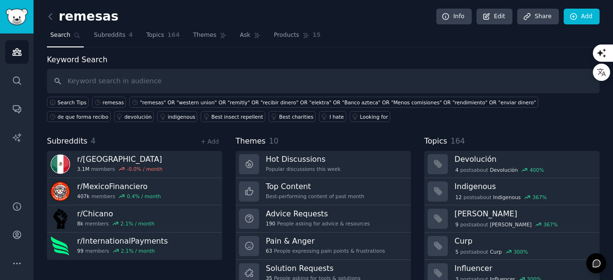
click at [120, 72] on input "text" at bounding box center [323, 81] width 553 height 24
type input "remesas"
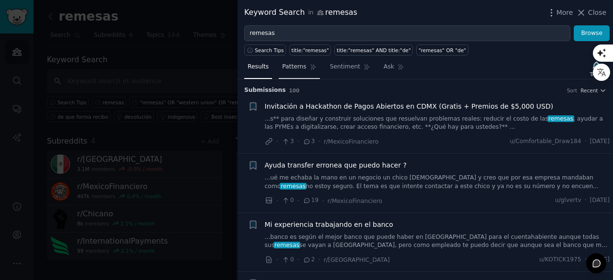
click at [284, 67] on span "Patterns" at bounding box center [294, 67] width 24 height 9
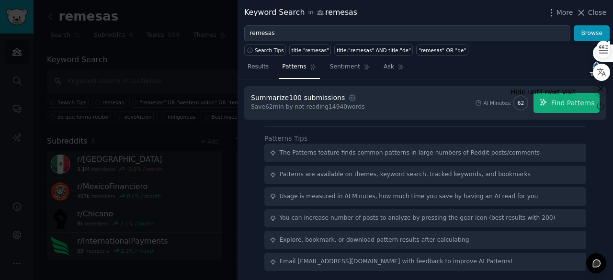
click at [603, 91] on icon "button" at bounding box center [601, 89] width 10 height 10
click at [594, 64] on icon "button" at bounding box center [597, 66] width 10 height 10
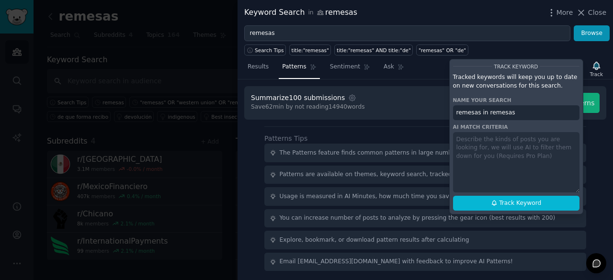
click at [544, 42] on div "Search Tips title:"remesas" title:"remesas" AND title:"de" "remesas" OR "de"" at bounding box center [426, 48] width 376 height 14
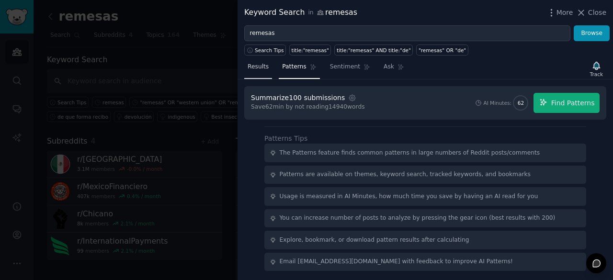
click at [262, 63] on span "Results" at bounding box center [258, 67] width 21 height 9
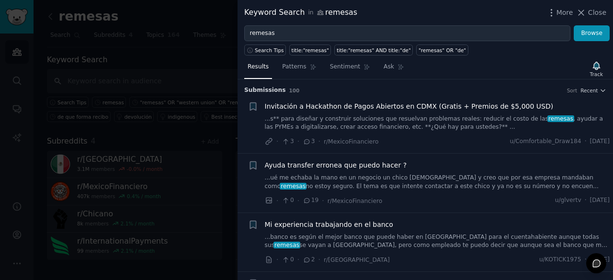
click at [193, 64] on div at bounding box center [306, 140] width 613 height 280
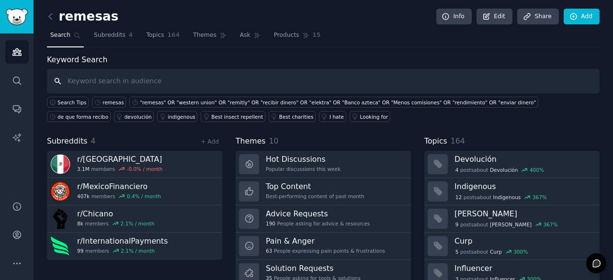
scroll to position [62, 0]
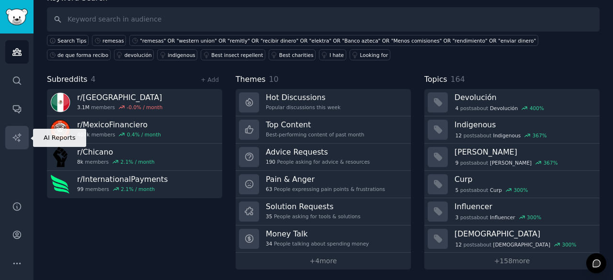
click at [13, 140] on icon "Sidebar" at bounding box center [17, 138] width 10 height 10
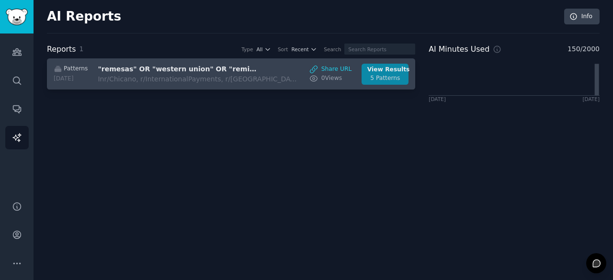
click at [378, 75] on div "5 Patterns" at bounding box center [385, 78] width 36 height 9
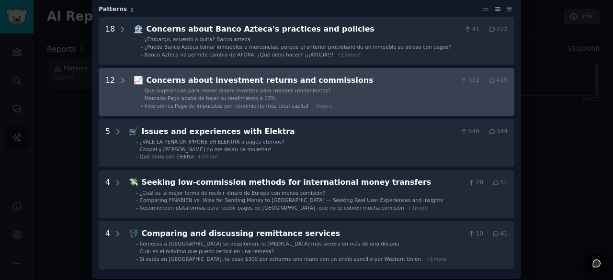
scroll to position [72, 0]
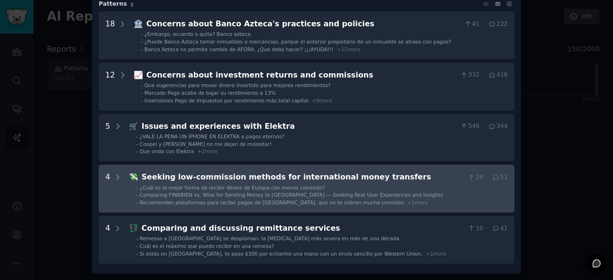
click at [129, 181] on span "💸" at bounding box center [134, 176] width 10 height 9
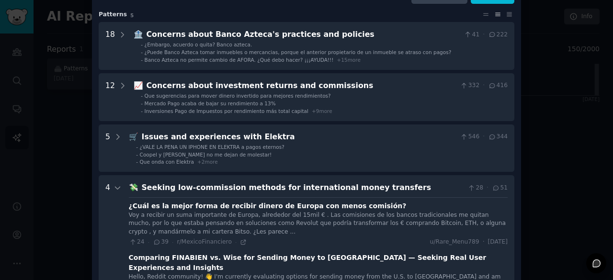
scroll to position [0, 0]
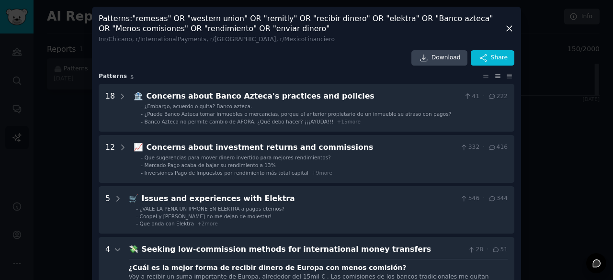
click at [507, 26] on icon at bounding box center [509, 28] width 5 height 5
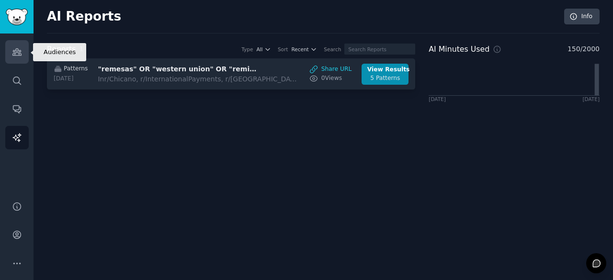
click at [18, 53] on icon "Sidebar" at bounding box center [16, 52] width 9 height 7
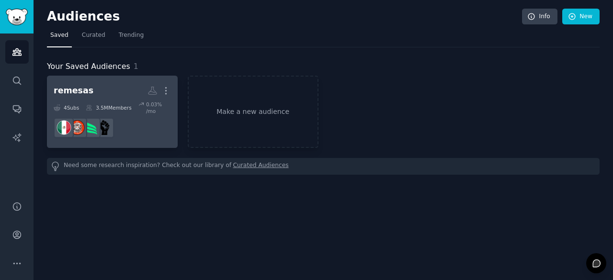
click at [127, 114] on dd at bounding box center [112, 127] width 117 height 27
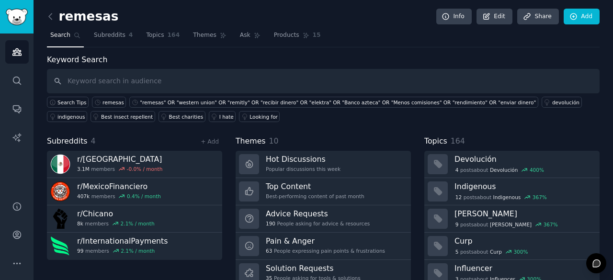
click at [304, 86] on input "text" at bounding box center [323, 81] width 553 height 24
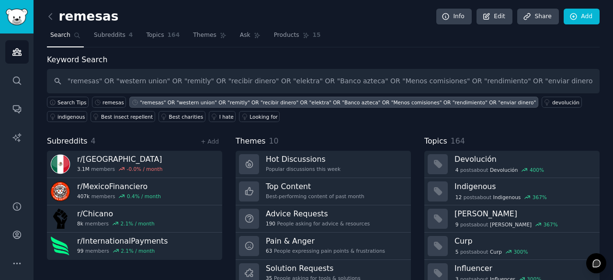
type input ""remesas" OR "western union" OR "remitly" OR "recibir dinero" OR "elektra" OR "…"
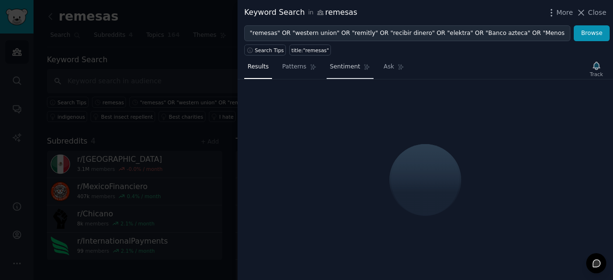
click at [350, 69] on span "Sentiment" at bounding box center [345, 67] width 30 height 9
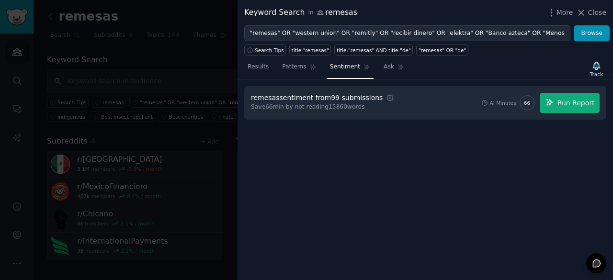
click at [381, 98] on div "remesas sentiment from 99 submissions Settings Save 66 min by not reading 15860…" at bounding box center [323, 103] width 145 height 20
click at [386, 98] on icon "button" at bounding box center [390, 98] width 9 height 9
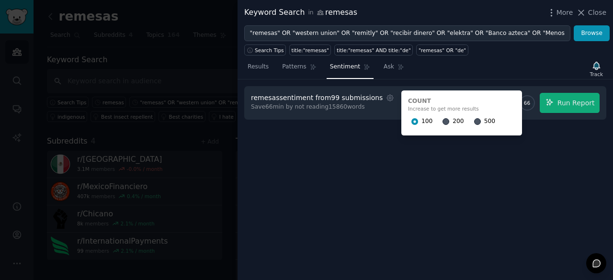
click at [500, 66] on div "Results Patterns Sentiment Ask Track" at bounding box center [426, 69] width 376 height 21
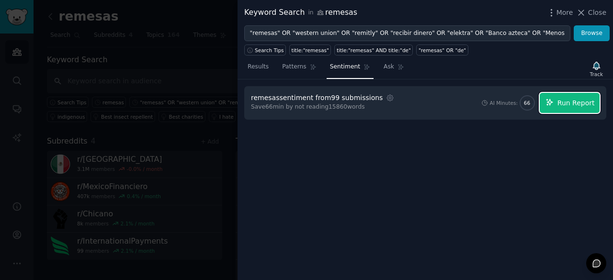
click at [568, 106] on span "Run Report" at bounding box center [576, 103] width 37 height 10
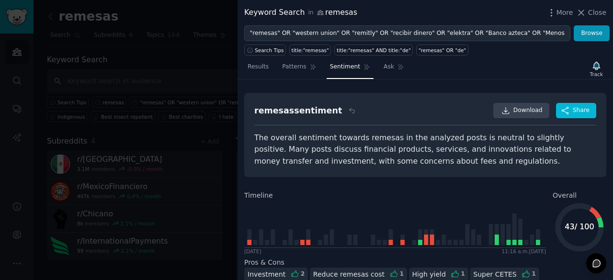
click at [190, 105] on div at bounding box center [306, 140] width 613 height 280
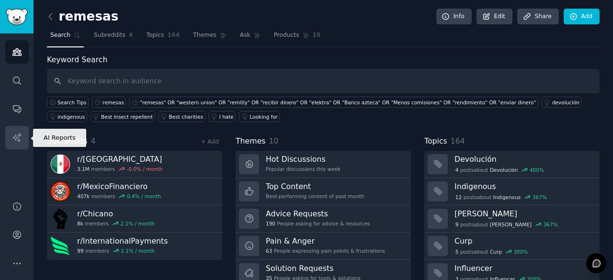
click at [15, 144] on link "AI Reports" at bounding box center [16, 137] width 23 height 23
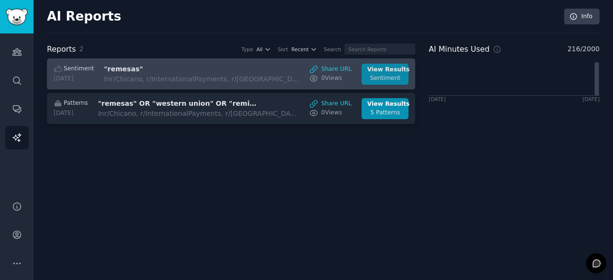
click at [403, 80] on link "View Results Sentiment" at bounding box center [385, 74] width 47 height 21
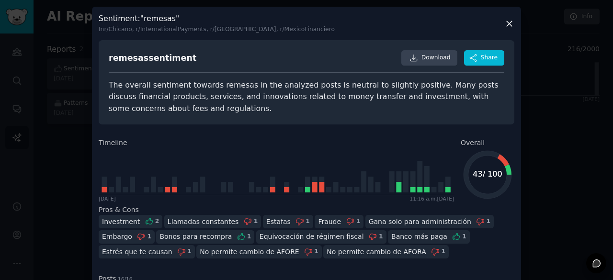
click at [511, 23] on icon at bounding box center [509, 24] width 10 height 10
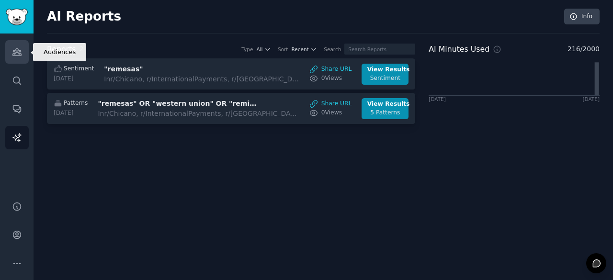
click at [20, 56] on icon "Sidebar" at bounding box center [17, 52] width 10 height 10
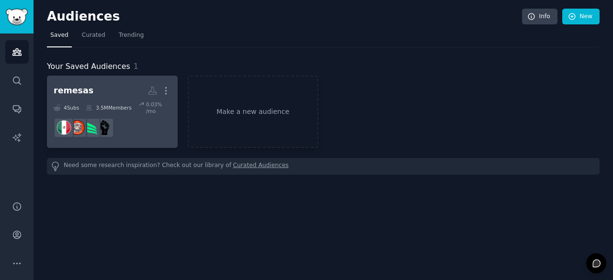
click at [148, 106] on div "0.03 % /mo" at bounding box center [158, 107] width 25 height 13
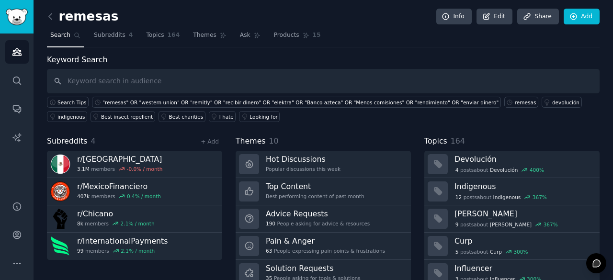
click at [218, 74] on input "text" at bounding box center [323, 81] width 553 height 24
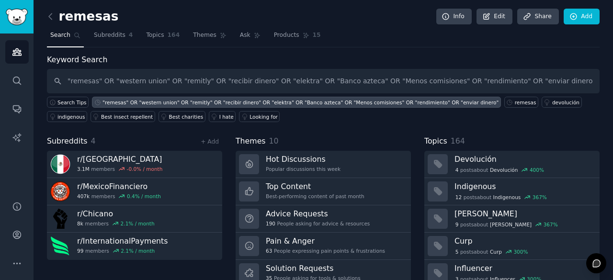
type input ""remesas" OR "western union" OR "remitly" OR "recibir dinero" OR "elektra" OR "…"
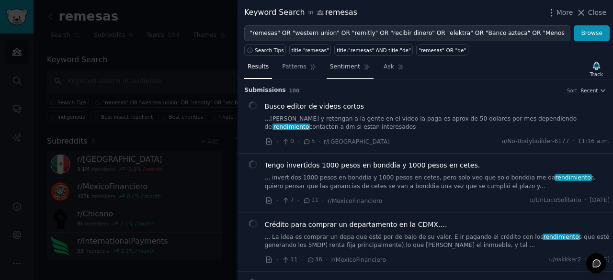
click at [347, 66] on span "Sentiment" at bounding box center [345, 67] width 30 height 9
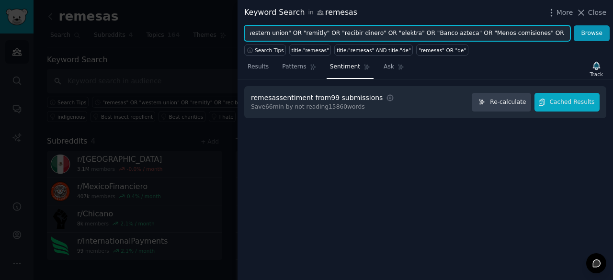
scroll to position [0, 87]
drag, startPoint x: 478, startPoint y: 32, endPoint x: 530, endPoint y: 55, distance: 56.2
click at [530, 55] on div "Keyword Search in remesas More Close "remesas" OR "western union" OR "remitly" …" at bounding box center [426, 140] width 376 height 280
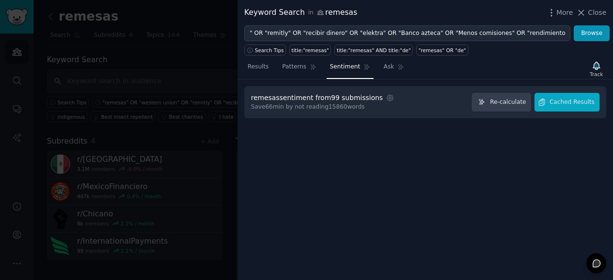
scroll to position [0, 0]
click at [530, 56] on div "Results Patterns Sentiment Ask Track remesas sentiment from 99 submissions Sett…" at bounding box center [426, 168] width 376 height 225
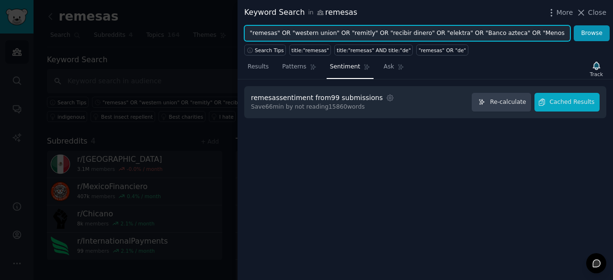
scroll to position [0, 87]
drag, startPoint x: 546, startPoint y: 28, endPoint x: 603, endPoint y: 52, distance: 61.2
click at [603, 52] on div "Keyword Search in remesas More Close "remesas" OR "western union" OR "remitly" …" at bounding box center [426, 140] width 376 height 280
click at [538, 34] on input ""remesas" OR "western union" OR "remitly" OR "recibir dinero" OR "elektra" OR "…" at bounding box center [407, 33] width 326 height 16
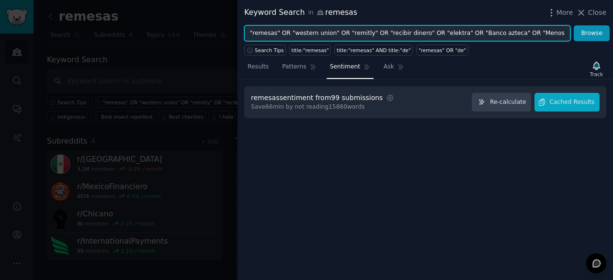
drag, startPoint x: 530, startPoint y: 34, endPoint x: 246, endPoint y: 42, distance: 283.6
click at [246, 42] on div "Keyword Search in remesas More Close "remesas" OR "western union" OR "remitly" …" at bounding box center [426, 140] width 376 height 280
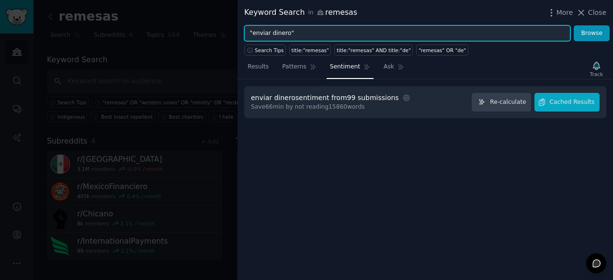
type input ""enviar dinero""
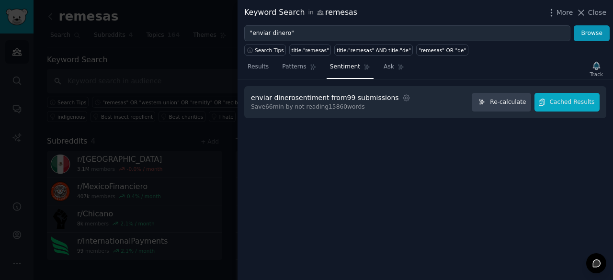
click at [439, 68] on div "Results Patterns Sentiment Ask Track" at bounding box center [426, 69] width 376 height 21
click at [402, 95] on icon "button" at bounding box center [406, 98] width 9 height 9
click at [310, 67] on icon at bounding box center [313, 67] width 7 height 7
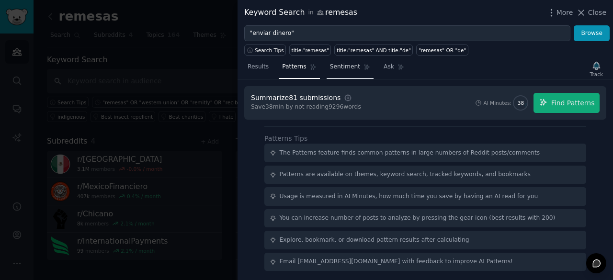
click at [341, 70] on span "Sentiment" at bounding box center [345, 67] width 30 height 9
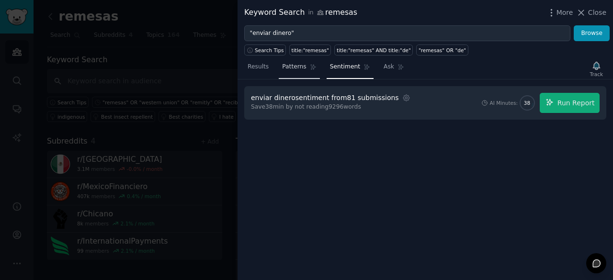
click at [286, 75] on link "Patterns" at bounding box center [299, 69] width 41 height 20
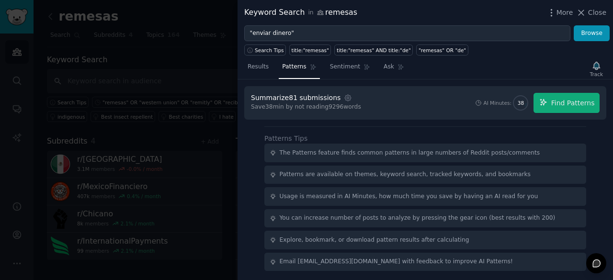
click at [450, 112] on div "Summarize 81 submissions Settings Save 38 min by not reading 9296 words AI Minu…" at bounding box center [425, 103] width 362 height 34
click at [391, 75] on link "Ask" at bounding box center [393, 69] width 27 height 20
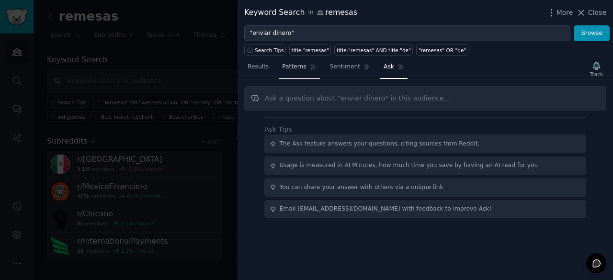
click at [302, 65] on link "Patterns" at bounding box center [299, 69] width 41 height 20
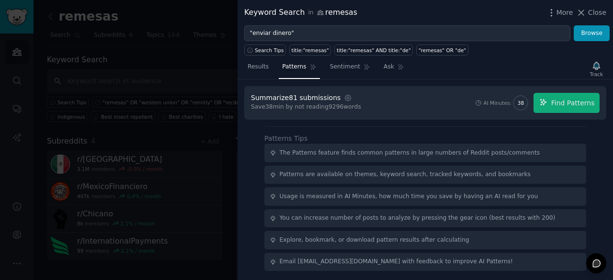
click at [150, 131] on div at bounding box center [306, 140] width 613 height 280
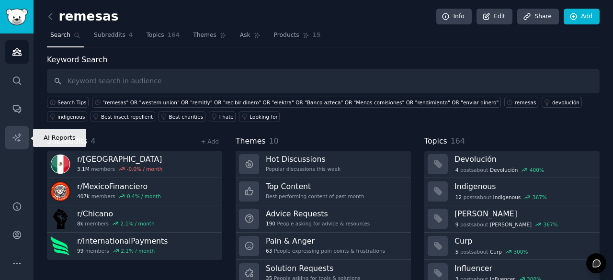
click at [15, 129] on link "AI Reports" at bounding box center [16, 137] width 23 height 23
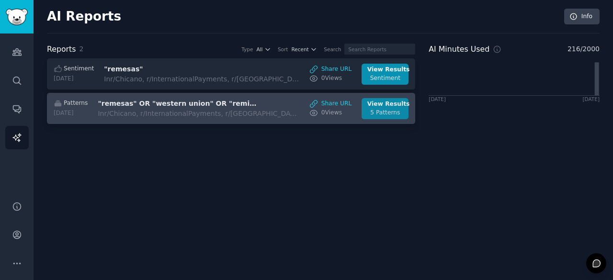
click at [391, 109] on div "5 Patterns" at bounding box center [385, 113] width 36 height 9
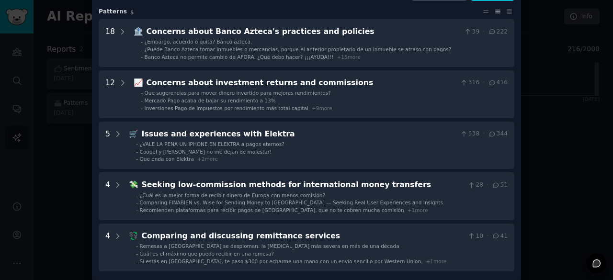
scroll to position [68, 0]
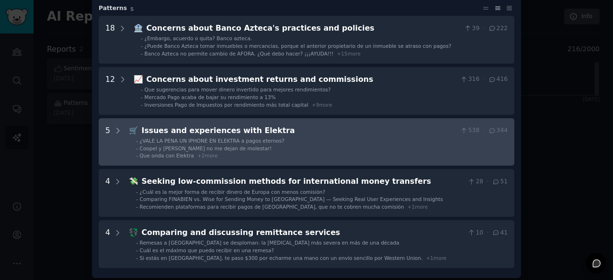
click at [290, 134] on div "Issues and experiences with Elektra" at bounding box center [299, 131] width 315 height 12
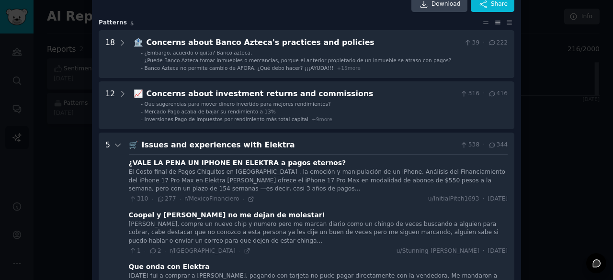
scroll to position [38, 0]
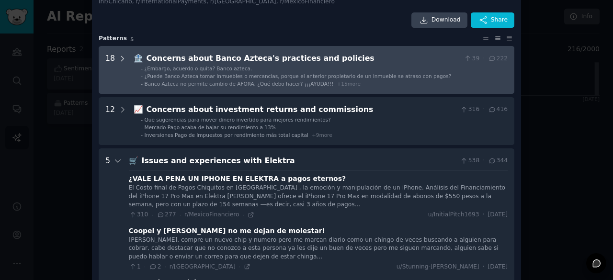
click at [119, 67] on div at bounding box center [122, 70] width 9 height 34
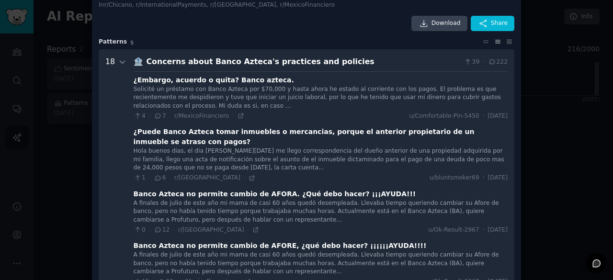
scroll to position [0, 0]
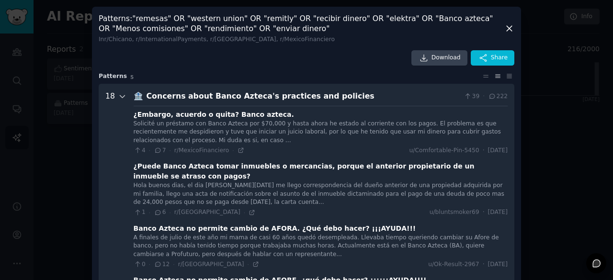
click at [123, 96] on icon at bounding box center [122, 96] width 9 height 9
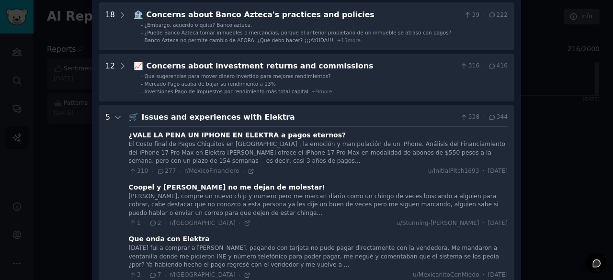
scroll to position [81, 0]
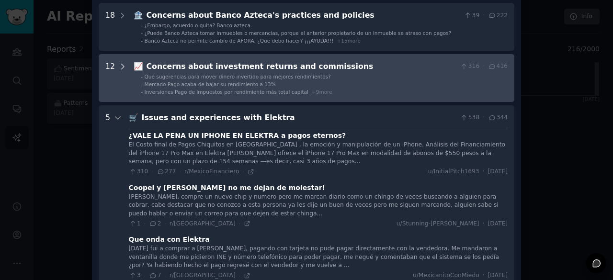
click at [119, 77] on div at bounding box center [122, 78] width 9 height 34
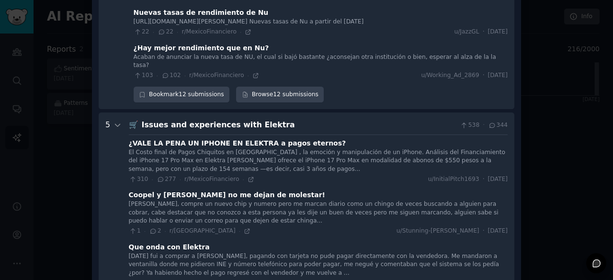
scroll to position [649, 0]
click at [117, 124] on icon at bounding box center [117, 125] width 5 height 2
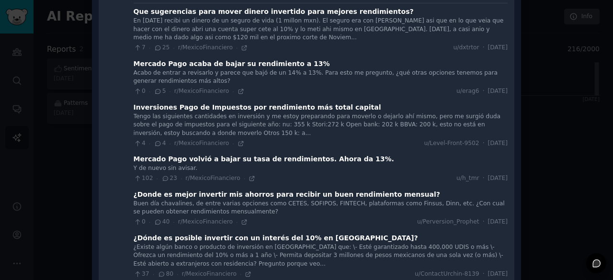
scroll to position [0, 0]
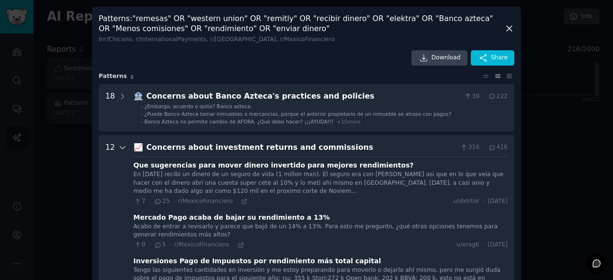
click at [119, 147] on icon at bounding box center [122, 147] width 9 height 9
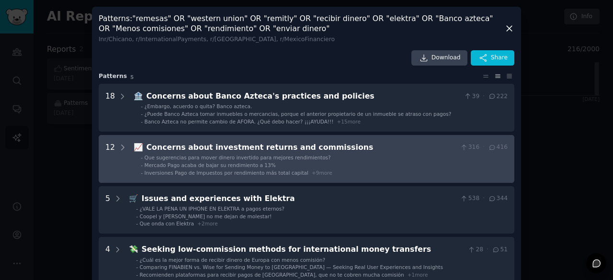
scroll to position [72, 0]
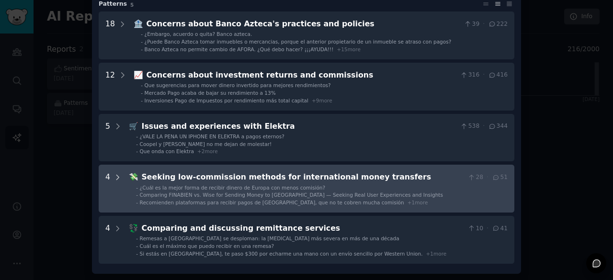
click at [117, 174] on icon at bounding box center [118, 177] width 9 height 9
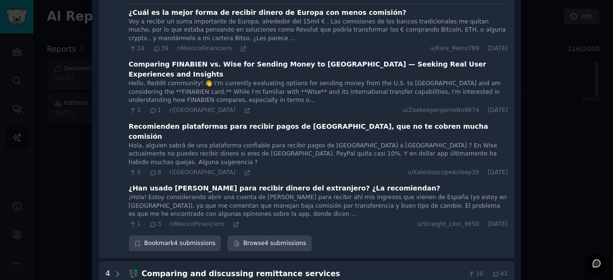
scroll to position [256, 0]
click at [305, 141] on div "Hola, alguien sabrá de una plataforma confiable para recibir pagos de [GEOGRAPH…" at bounding box center [318, 153] width 379 height 25
click at [244, 169] on icon at bounding box center [247, 172] width 7 height 7
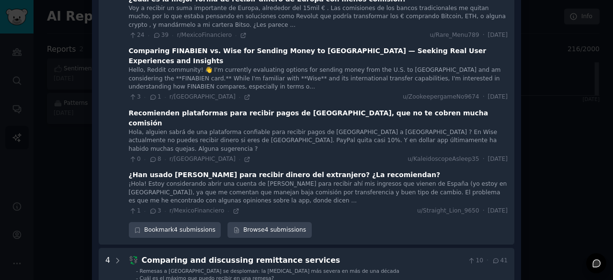
scroll to position [272, 0]
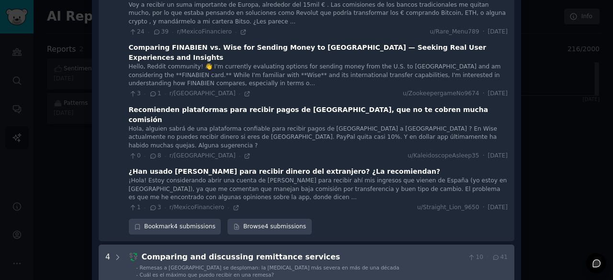
click at [160, 251] on div "Comparing and discussing remittance services" at bounding box center [303, 257] width 322 height 12
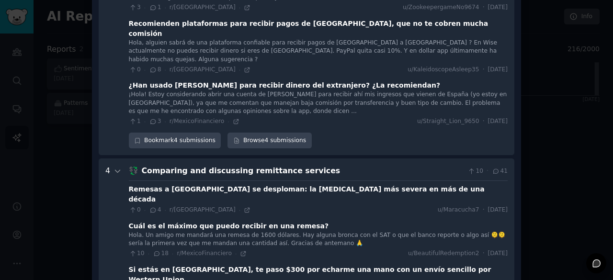
scroll to position [352, 0]
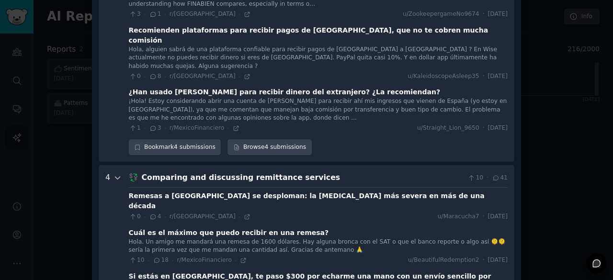
click at [116, 174] on icon at bounding box center [118, 178] width 9 height 9
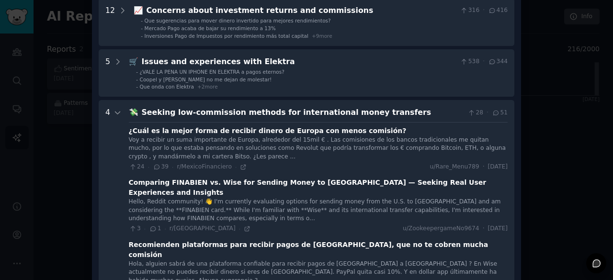
scroll to position [137, 0]
click at [116, 109] on icon at bounding box center [118, 113] width 9 height 9
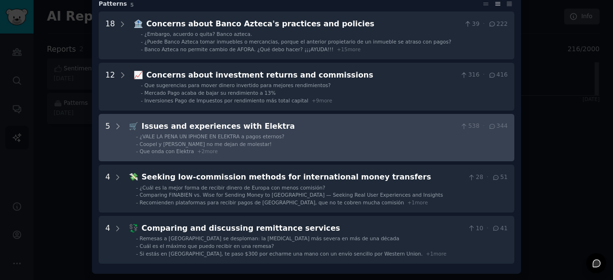
scroll to position [0, 0]
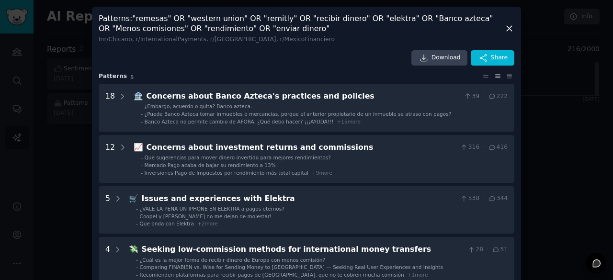
click at [583, 91] on div at bounding box center [306, 140] width 613 height 280
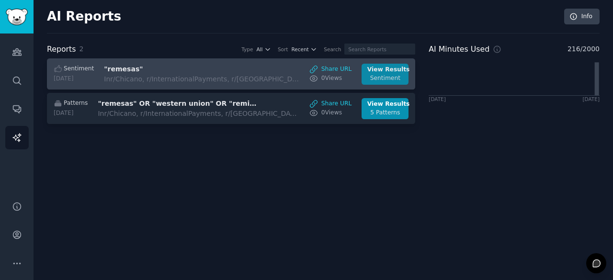
click at [389, 76] on div "Sentiment" at bounding box center [385, 78] width 36 height 9
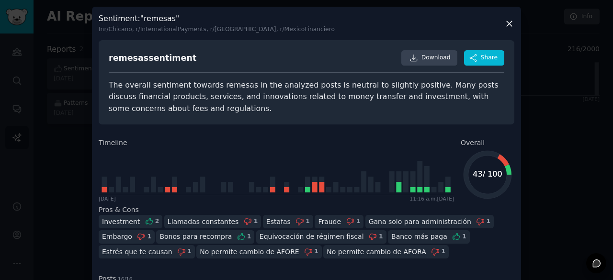
click at [562, 67] on div at bounding box center [306, 140] width 613 height 280
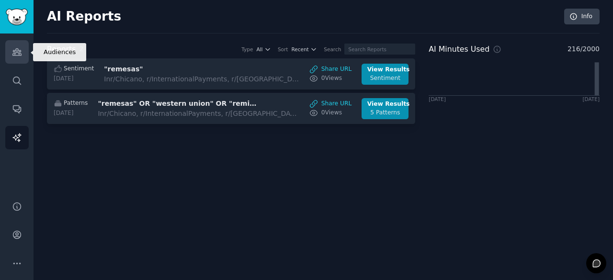
click at [17, 43] on link "Audiences" at bounding box center [16, 51] width 23 height 23
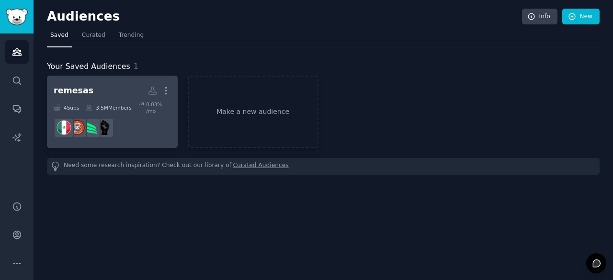
click at [139, 105] on icon at bounding box center [141, 104] width 6 height 7
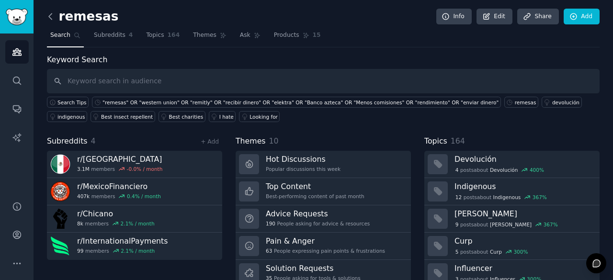
click at [50, 11] on icon at bounding box center [51, 16] width 10 height 10
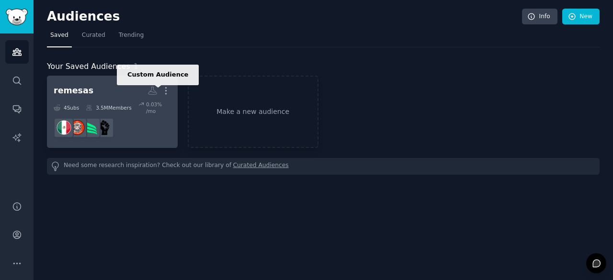
click at [154, 90] on icon at bounding box center [152, 91] width 8 height 8
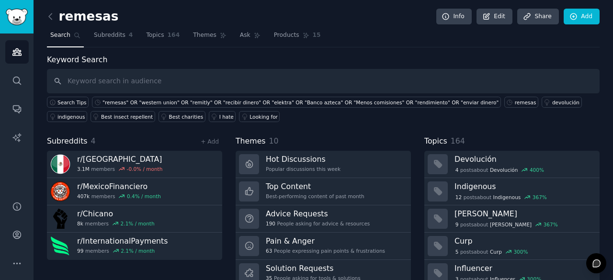
click at [318, 82] on input "text" at bounding box center [323, 81] width 553 height 24
type input "e"
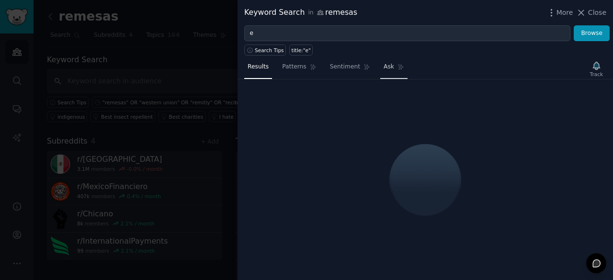
click at [384, 68] on span "Ask" at bounding box center [389, 67] width 11 height 9
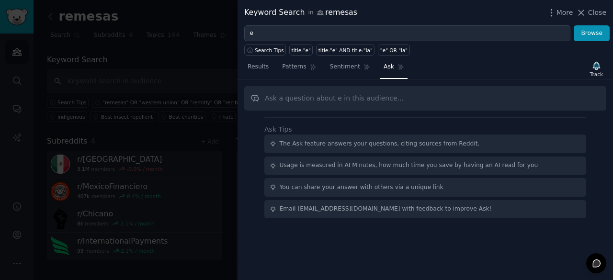
click at [368, 21] on div "Keyword Search in remesas More Close" at bounding box center [426, 12] width 376 height 25
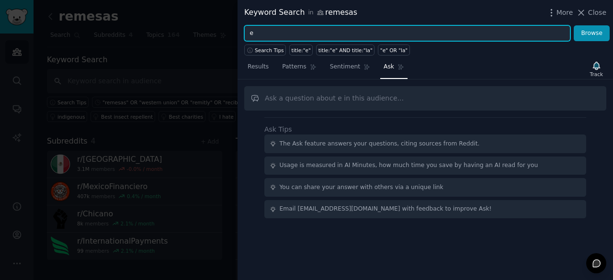
click at [361, 28] on input "e" at bounding box center [407, 33] width 326 height 16
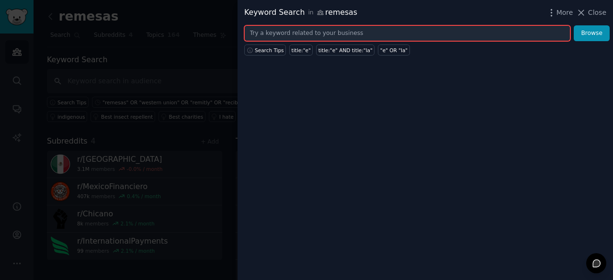
type input "r"
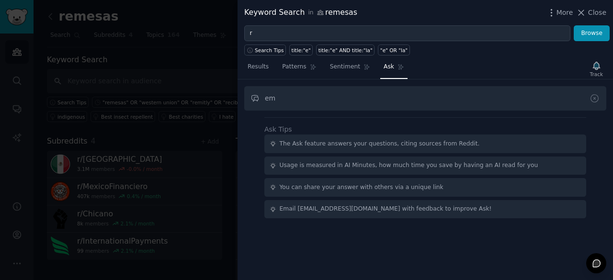
type input "e"
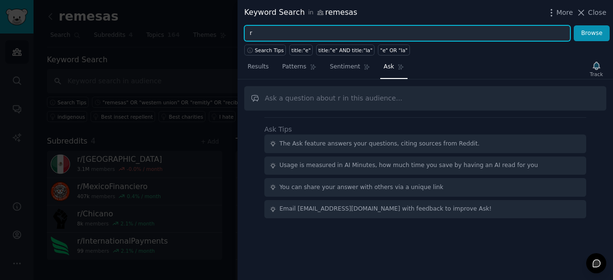
click at [384, 34] on input "r" at bounding box center [407, 33] width 326 height 16
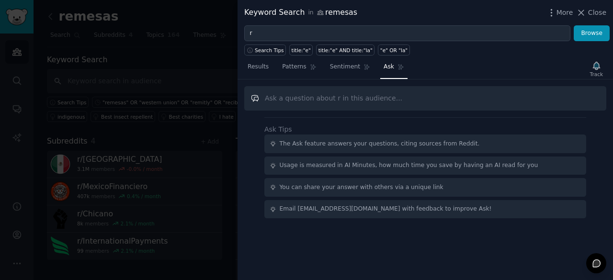
click at [365, 93] on input "text" at bounding box center [425, 98] width 362 height 24
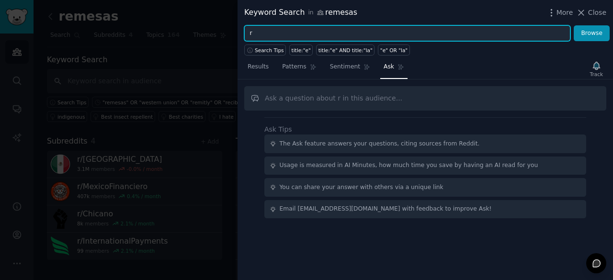
click at [400, 31] on input "r" at bounding box center [407, 33] width 326 height 16
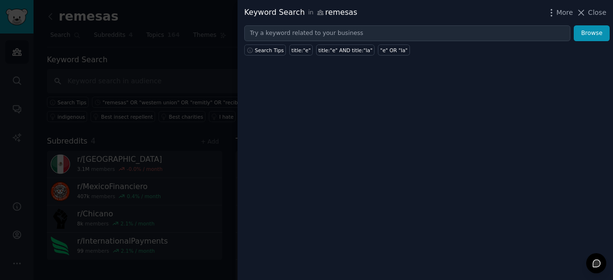
type input "r"
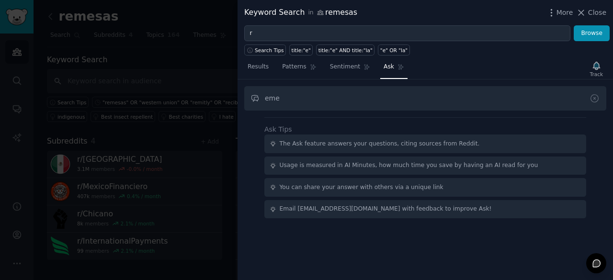
type input "eme"
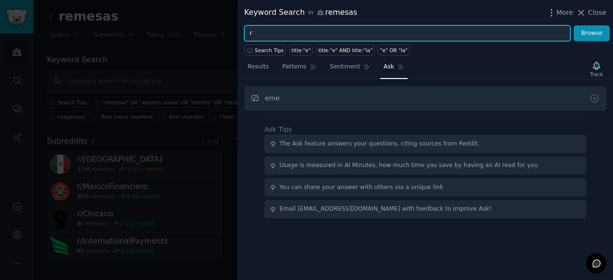
click at [400, 31] on input "r" at bounding box center [407, 33] width 326 height 16
type input "remesas OR envio de dinero Or"
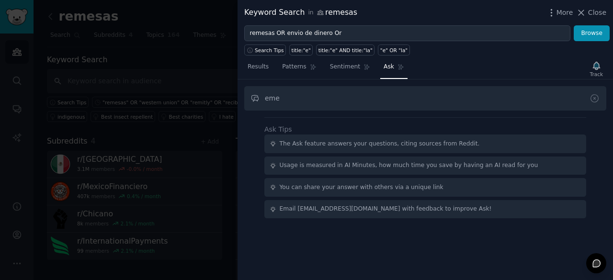
click at [378, 85] on div "eme Ask Tips The Ask feature answers your questions, citing sources from Reddit…" at bounding box center [426, 180] width 376 height 201
click at [373, 93] on input "eme" at bounding box center [425, 98] width 362 height 24
type input "e"
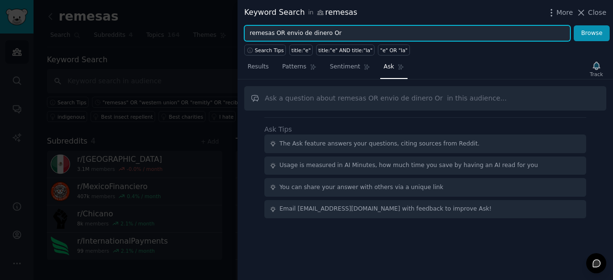
click at [344, 33] on input "remesas OR envio de dinero Or" at bounding box center [407, 33] width 326 height 16
type input "remesas OR envio de dinero OR banco azteca OR"
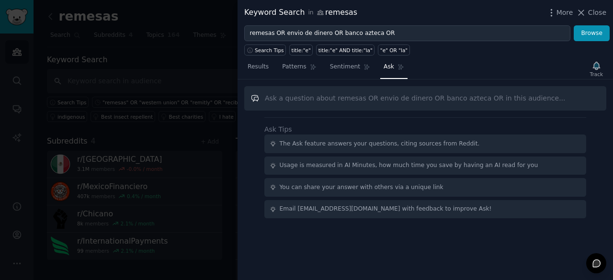
click at [489, 96] on input "text" at bounding box center [425, 98] width 362 height 24
click at [344, 69] on span "Sentiment" at bounding box center [345, 67] width 30 height 9
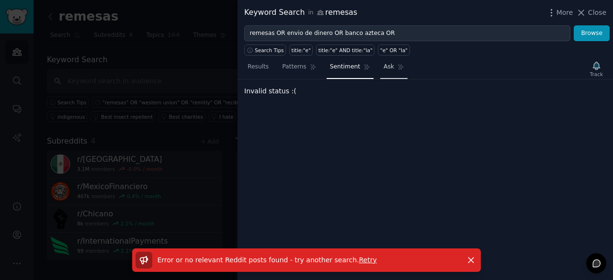
click at [387, 66] on link "Ask" at bounding box center [393, 69] width 27 height 20
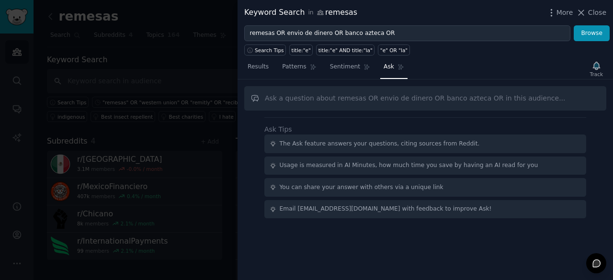
click at [331, 95] on input "text" at bounding box center [425, 98] width 362 height 24
type input "q"
type input "Q"
type input "C"
type input "¿Cómo enviar dinero de estados unidos a méxico?"
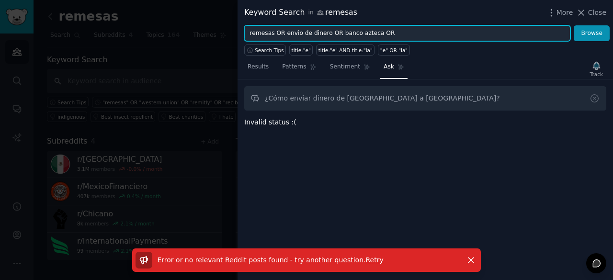
click at [270, 35] on input "remesas OR envio de dinero OR banco azteca OR" at bounding box center [407, 33] width 326 height 16
click at [418, 31] on input ""remesas" OR "envio" de "dinero" OR "banco azteca" OR" at bounding box center [407, 33] width 326 height 16
paste input "western union" OR "remitly" OR "recibir dinero" OR "elektra" OR "Banco azteca" …"
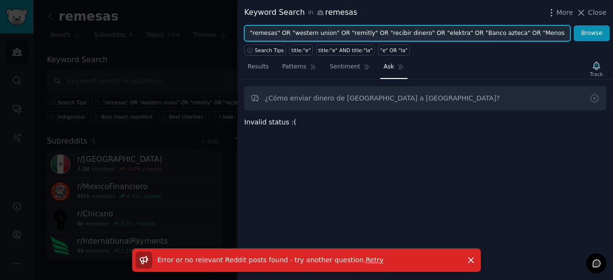
scroll to position [0, 87]
type input ""remesas" OR "western union" OR "remitly" OR "recibir dinero" OR "elektra" OR "…"
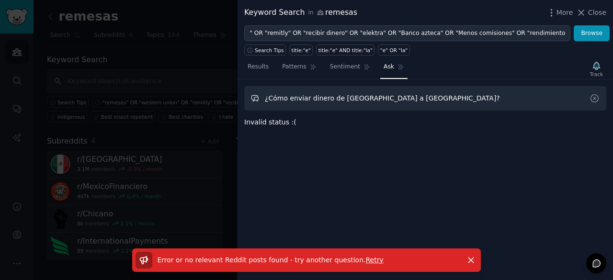
scroll to position [0, 0]
click at [439, 93] on input "¿Cómo enviar dinero de estados unidos a méxico?" at bounding box center [425, 98] width 362 height 24
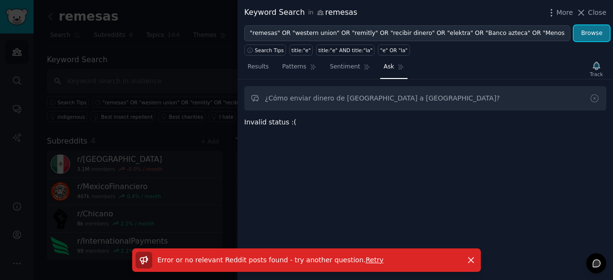
click at [607, 31] on button "Browse" at bounding box center [592, 33] width 36 height 16
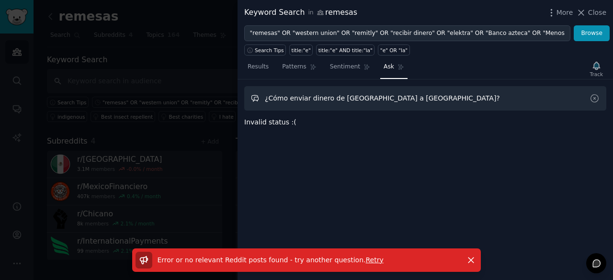
click at [461, 88] on input "¿Cómo enviar dinero de estados unidos a méxico?" at bounding box center [425, 98] width 362 height 24
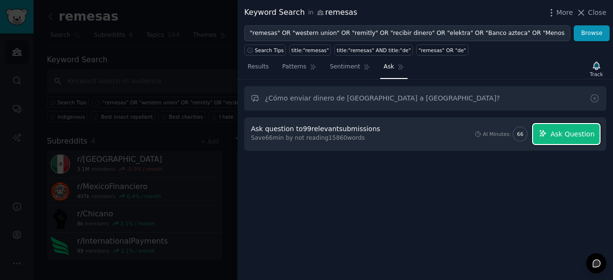
click at [568, 139] on button "Ask Question" at bounding box center [566, 134] width 67 height 20
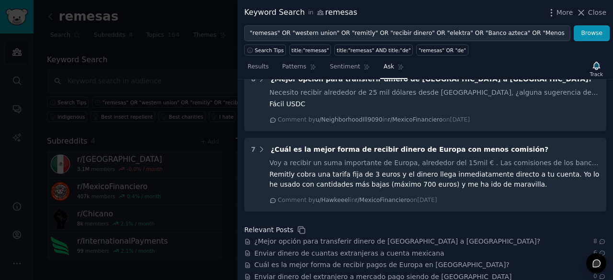
scroll to position [808, 0]
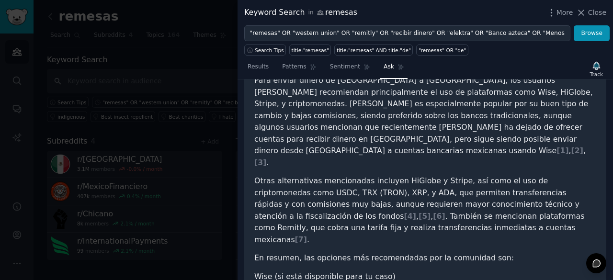
scroll to position [0, 0]
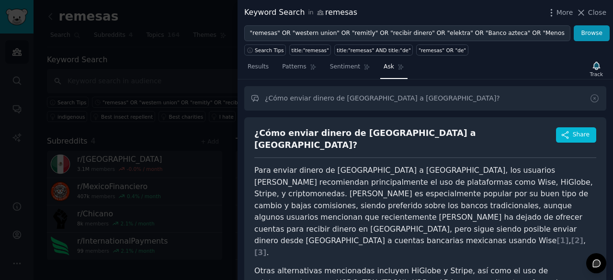
click at [193, 106] on div at bounding box center [306, 140] width 613 height 280
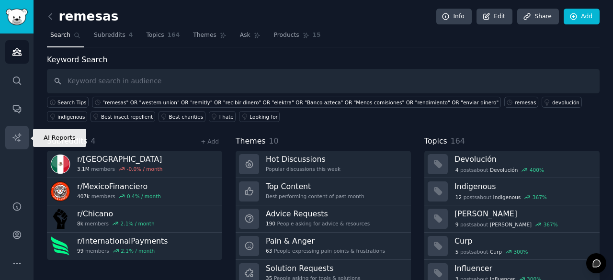
click at [25, 135] on link "AI Reports" at bounding box center [16, 137] width 23 height 23
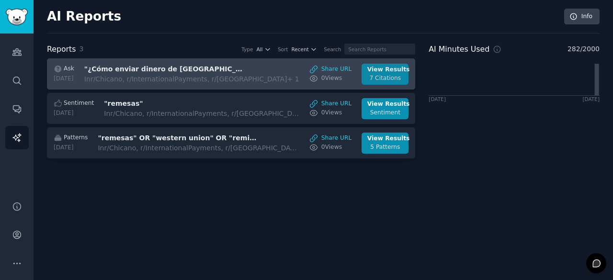
click at [385, 78] on div "7 Citations" at bounding box center [385, 78] width 36 height 9
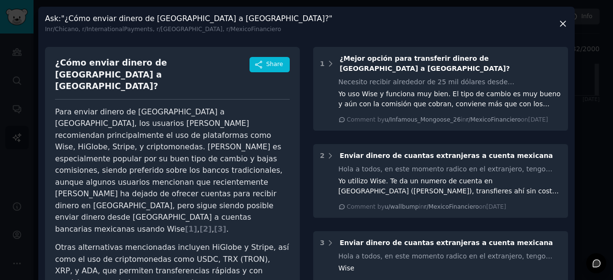
click at [563, 27] on icon at bounding box center [563, 24] width 10 height 10
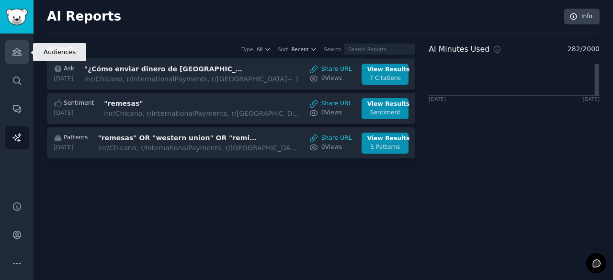
click at [12, 47] on icon "Sidebar" at bounding box center [17, 52] width 10 height 10
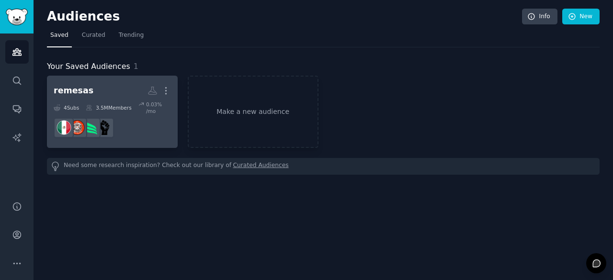
click at [94, 104] on div "3.5M Members" at bounding box center [109, 107] width 46 height 13
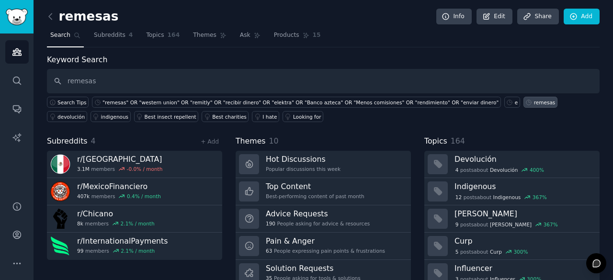
type input "remesas"
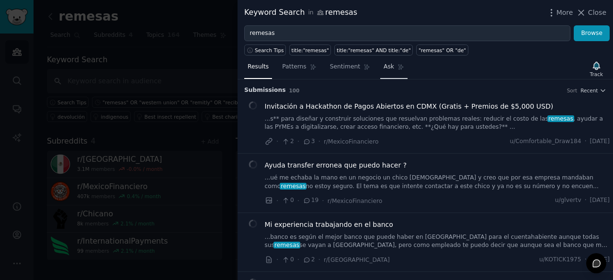
click at [380, 70] on link "Ask" at bounding box center [393, 69] width 27 height 20
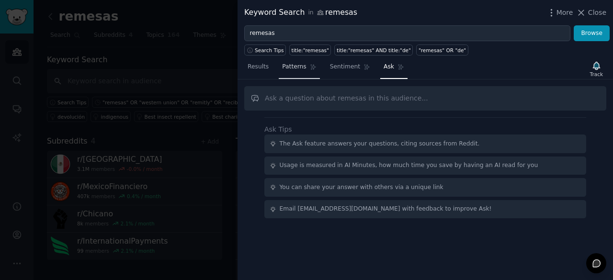
click at [301, 67] on span "Patterns" at bounding box center [294, 67] width 24 height 9
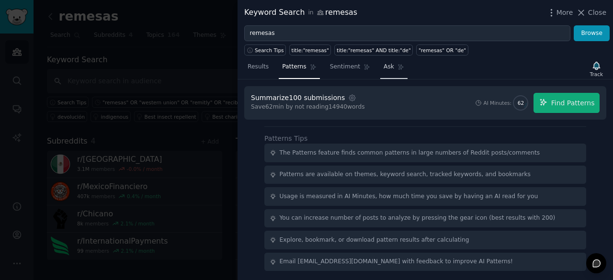
click at [384, 69] on span "Ask" at bounding box center [389, 67] width 11 height 9
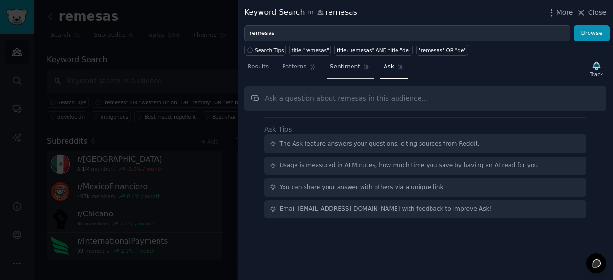
click at [344, 72] on link "Sentiment" at bounding box center [350, 69] width 47 height 20
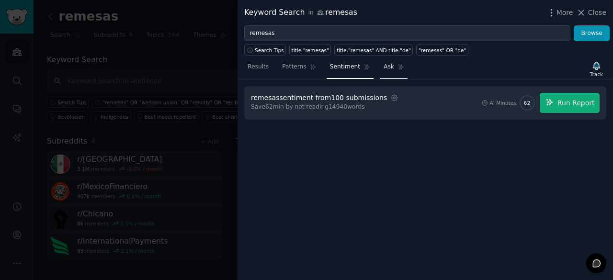
click at [380, 71] on link "Ask" at bounding box center [393, 69] width 27 height 20
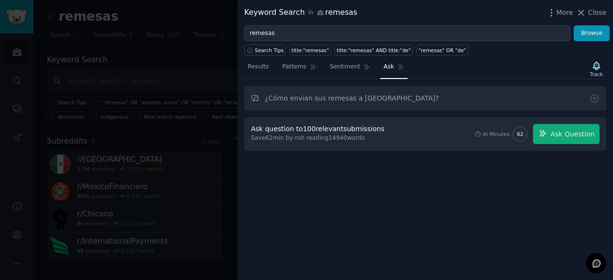
click at [300, 98] on input "¿Cómo envian sus remesas a México?" at bounding box center [425, 98] width 362 height 24
click at [399, 99] on input "¿Cómo envían sus remesas a México?" at bounding box center [425, 98] width 362 height 24
type input "¿Cómo envían sus remesas a México?"
click at [553, 139] on button "Ask Question" at bounding box center [566, 134] width 67 height 20
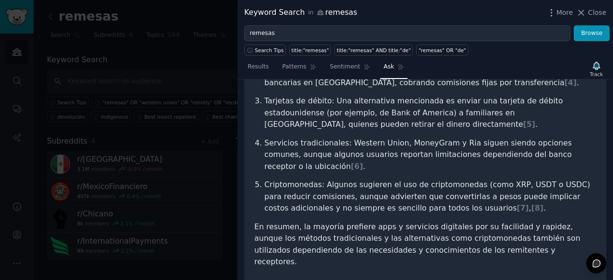
scroll to position [188, 0]
click at [484, 152] on ol "Aplicaciones y servicios especializados: Usuarios recomiendan apps como Remitly…" at bounding box center [425, 106] width 342 height 215
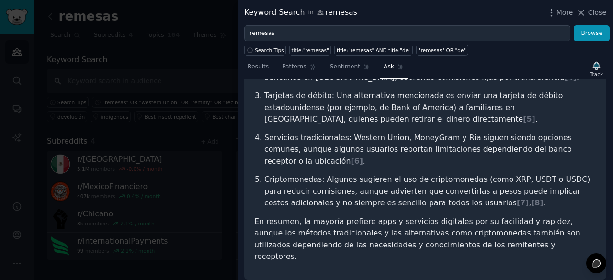
scroll to position [0, 0]
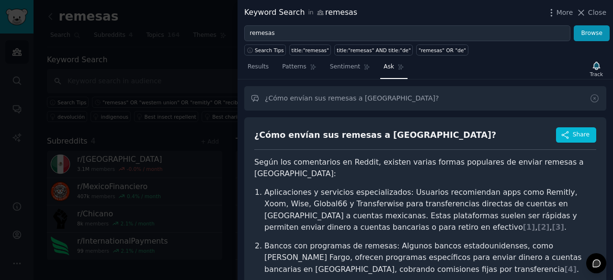
click at [174, 77] on div at bounding box center [306, 140] width 613 height 280
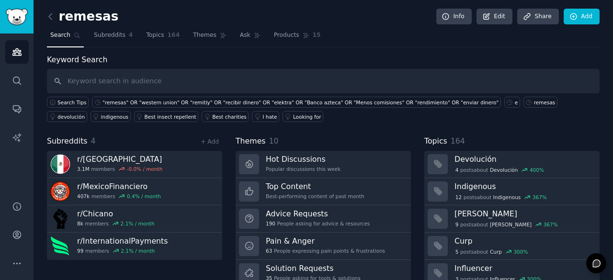
click at [21, 150] on div "Audiences Search Conversations AI Reports" at bounding box center [17, 112] width 34 height 156
click at [20, 144] on link "AI Reports" at bounding box center [16, 137] width 23 height 23
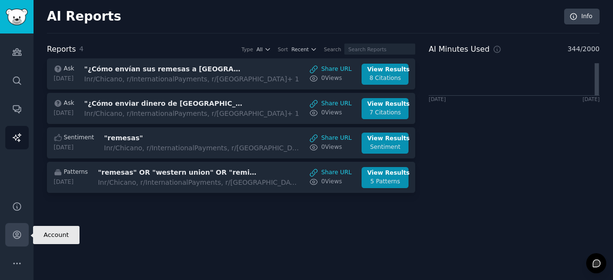
click at [17, 232] on icon "Sidebar" at bounding box center [17, 235] width 10 height 10
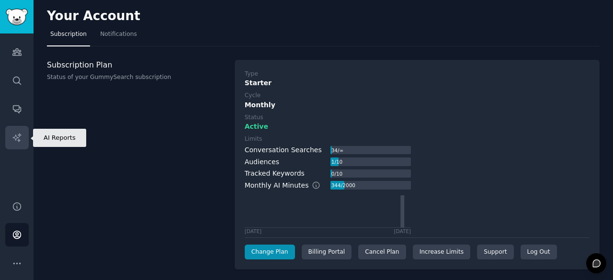
click at [17, 129] on link "AI Reports" at bounding box center [16, 137] width 23 height 23
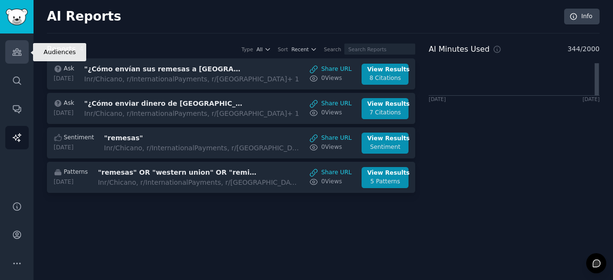
click at [19, 54] on icon "Sidebar" at bounding box center [17, 52] width 10 height 10
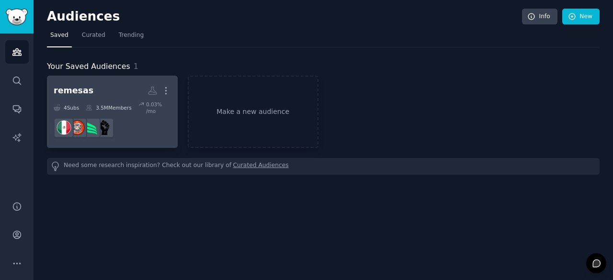
click at [122, 95] on h2 "remesas More" at bounding box center [112, 90] width 117 height 17
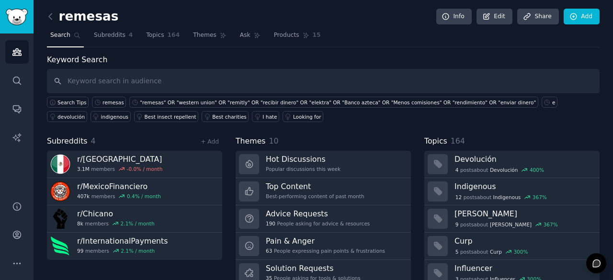
click at [93, 17] on h2 "remesas" at bounding box center [82, 16] width 71 height 15
click at [509, 20] on link "Edit" at bounding box center [495, 17] width 36 height 16
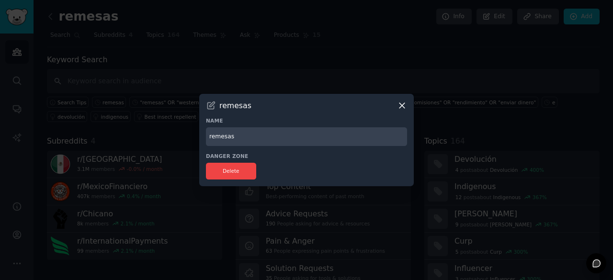
click at [213, 136] on input "remesas" at bounding box center [306, 136] width 201 height 19
type input "Remesas"
click at [356, 160] on div "Danger Zone Delete" at bounding box center [306, 166] width 201 height 27
click at [400, 111] on icon at bounding box center [402, 106] width 10 height 10
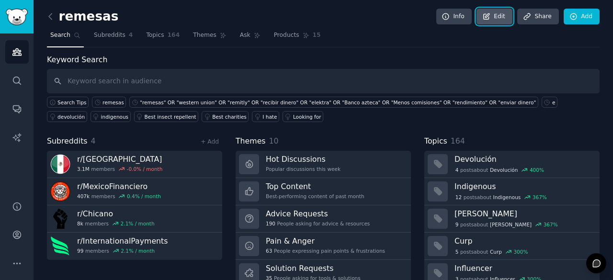
click at [492, 23] on link "Edit" at bounding box center [495, 17] width 36 height 16
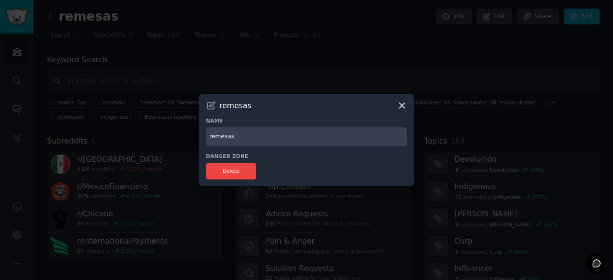
click at [250, 131] on input "remesas" at bounding box center [306, 136] width 201 height 19
type input "remesas h"
click at [322, 163] on div "Delete" at bounding box center [306, 171] width 201 height 17
click at [403, 105] on icon at bounding box center [402, 106] width 10 height 10
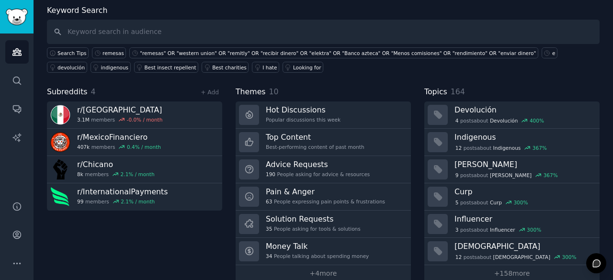
scroll to position [51, 0]
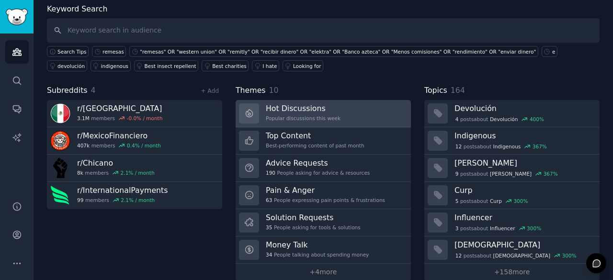
click at [307, 111] on h3 "Hot Discussions" at bounding box center [303, 108] width 75 height 10
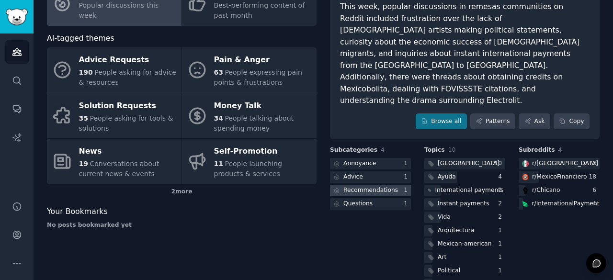
scroll to position [89, 0]
click at [475, 186] on div "International payments" at bounding box center [469, 190] width 68 height 9
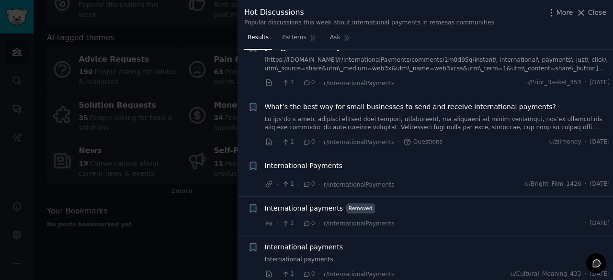
scroll to position [249, 0]
click at [189, 149] on div at bounding box center [306, 140] width 613 height 280
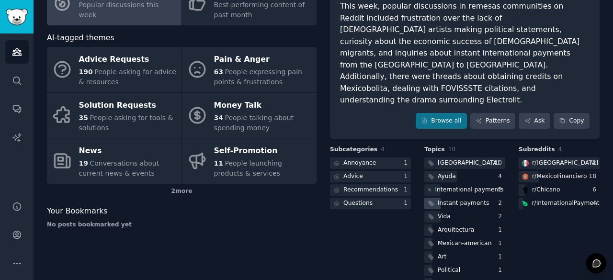
click at [464, 199] on div "Instant payments" at bounding box center [463, 203] width 51 height 9
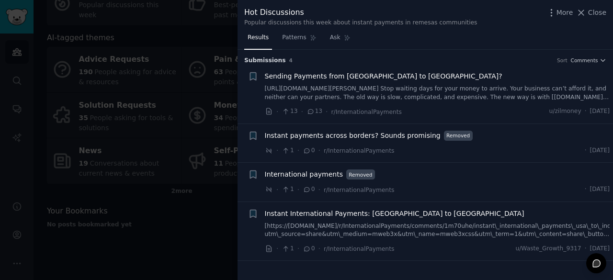
click at [185, 232] on div at bounding box center [306, 140] width 613 height 280
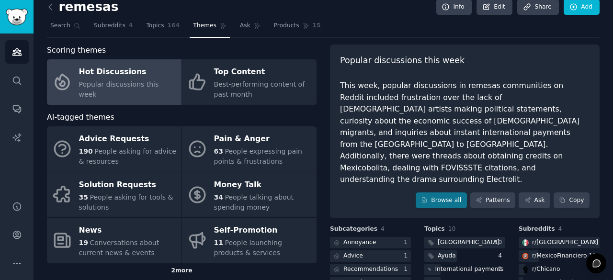
scroll to position [8, 0]
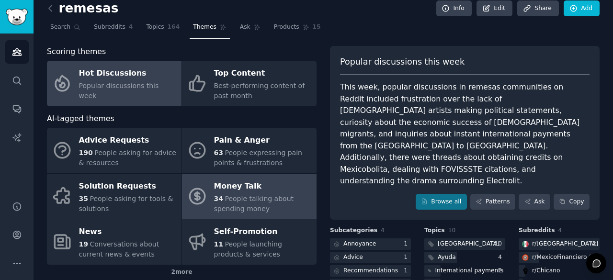
click at [270, 197] on span "People talking about spending money" at bounding box center [254, 204] width 80 height 18
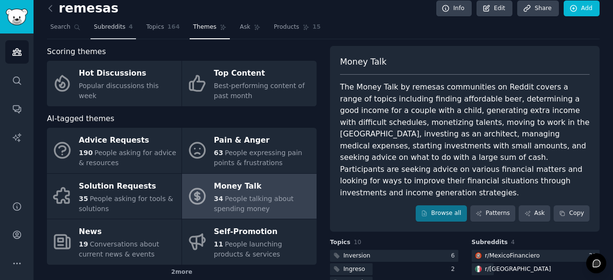
click at [118, 31] on link "Subreddits 4" at bounding box center [114, 30] width 46 height 20
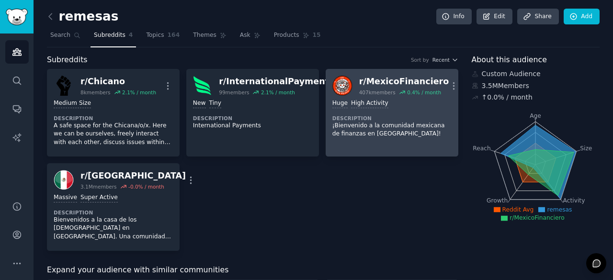
click at [370, 141] on link "r/ MexicoFinanciero 407k members 0.4 % / month More Huge High Activity Descript…" at bounding box center [392, 113] width 133 height 88
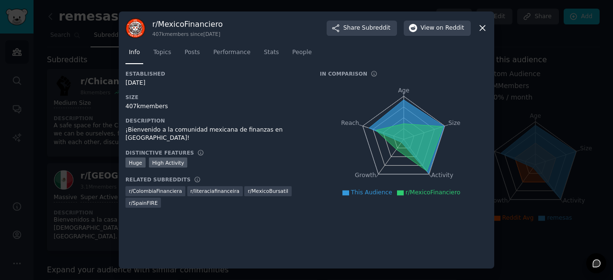
click at [484, 29] on icon at bounding box center [482, 28] width 5 height 5
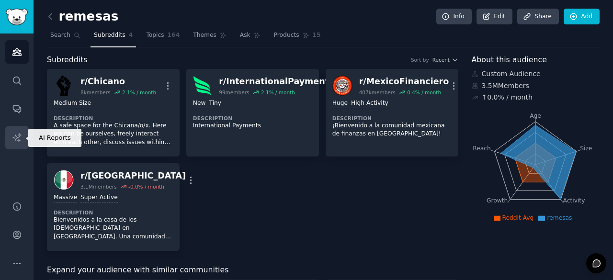
click at [23, 140] on link "AI Reports" at bounding box center [16, 137] width 23 height 23
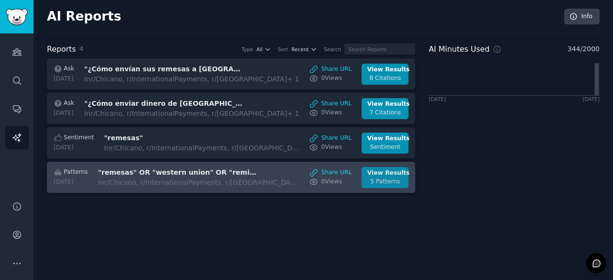
click at [389, 182] on div "5 Patterns" at bounding box center [385, 182] width 36 height 9
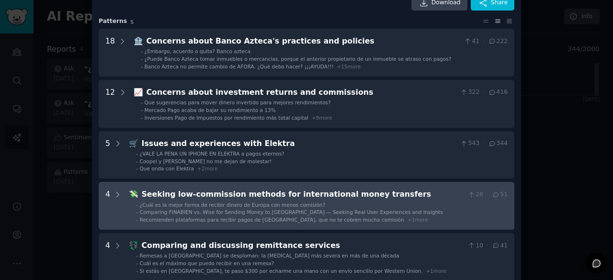
scroll to position [30, 0]
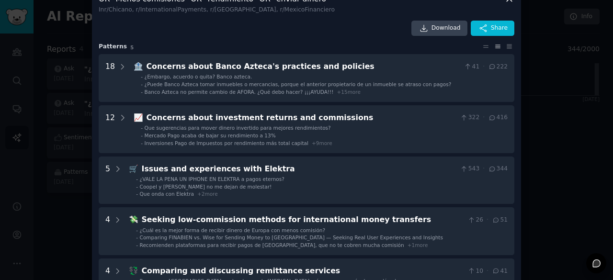
click at [553, 34] on div at bounding box center [306, 140] width 613 height 280
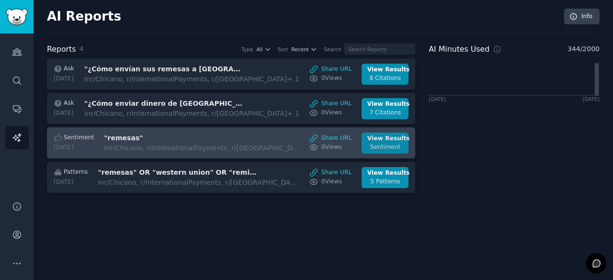
click at [385, 143] on div "Sentiment" at bounding box center [385, 147] width 36 height 9
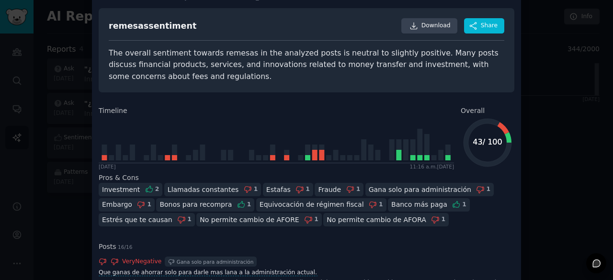
scroll to position [33, 0]
click at [543, 95] on div at bounding box center [306, 140] width 613 height 280
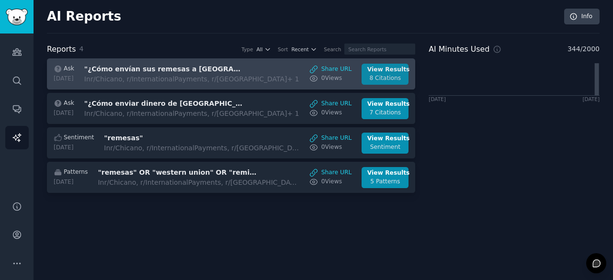
click at [388, 75] on div "8 Citations" at bounding box center [385, 78] width 36 height 9
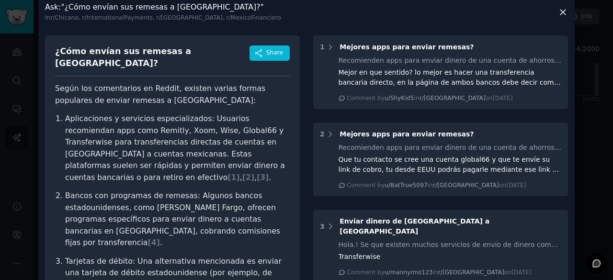
scroll to position [15, 0]
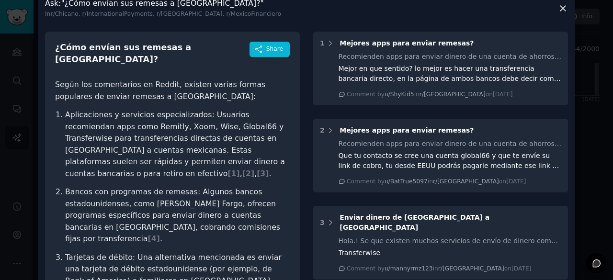
click at [117, 116] on p "Aplicaciones y servicios especializados: Usuarios recomiendan apps como Remitly…" at bounding box center [177, 144] width 225 height 70
click at [175, 118] on p "Aplicaciones y servicios especializados: Usuarios recomiendan apps como Remitly…" at bounding box center [177, 144] width 225 height 70
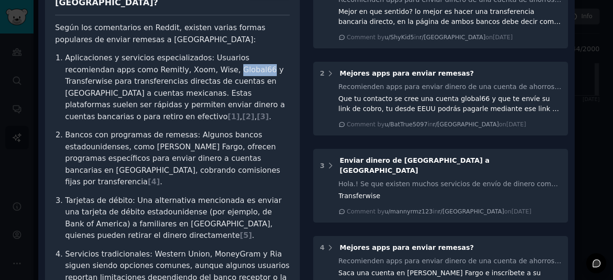
scroll to position [73, 0]
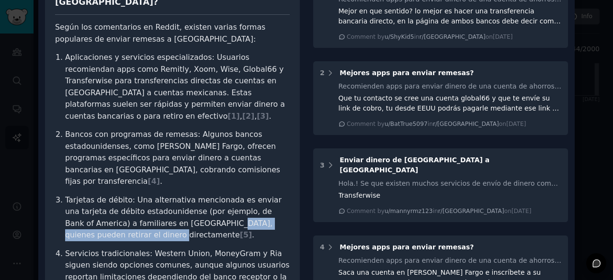
drag, startPoint x: 186, startPoint y: 192, endPoint x: 105, endPoint y: 204, distance: 81.4
click at [105, 204] on p "Tarjetas de débito: Una alternativa mencionada es enviar una tarjeta de débito …" at bounding box center [177, 217] width 225 height 47
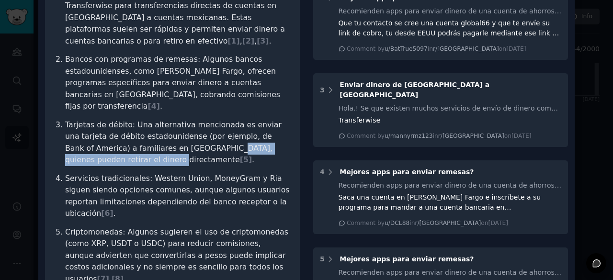
scroll to position [151, 0]
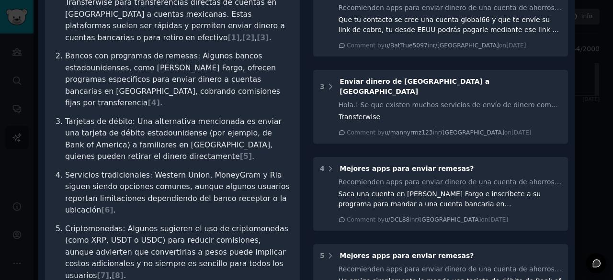
click at [154, 223] on p "Criptomonedas: Algunos sugieren el uso de criptomonedas (como XRP, USDT o USDC)…" at bounding box center [177, 252] width 225 height 59
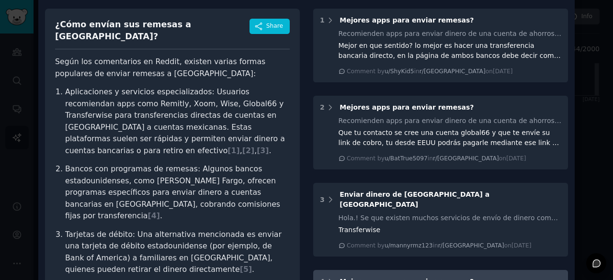
scroll to position [0, 0]
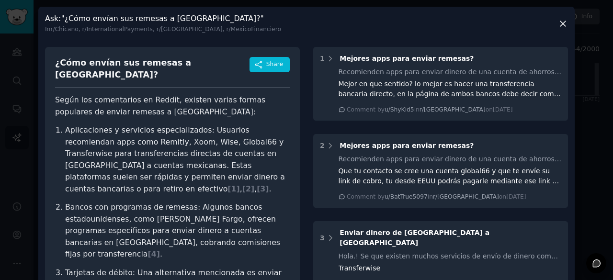
click at [562, 24] on icon at bounding box center [562, 23] width 5 height 5
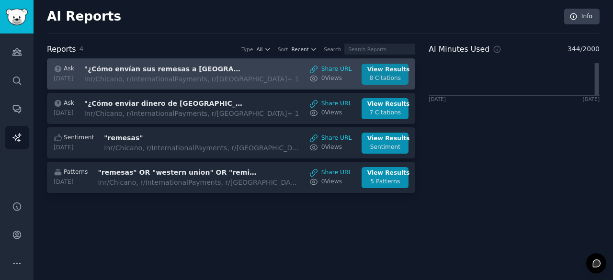
click at [375, 80] on div "8 Citations" at bounding box center [385, 78] width 36 height 9
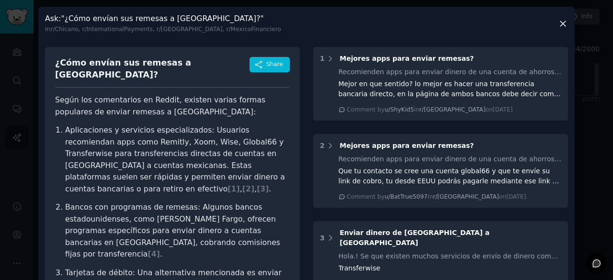
click at [558, 22] on icon at bounding box center [563, 24] width 10 height 10
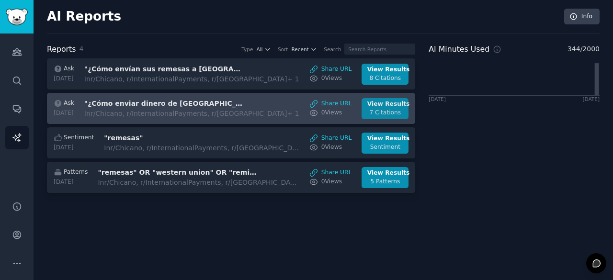
click at [391, 103] on div "View Results" at bounding box center [385, 104] width 36 height 9
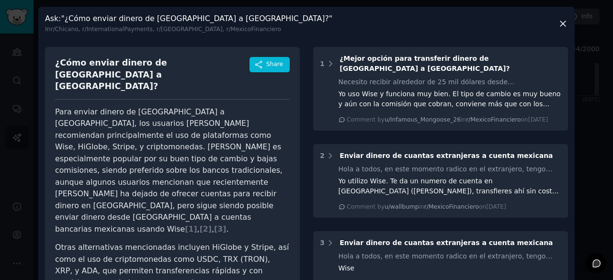
click at [560, 27] on icon at bounding box center [563, 24] width 10 height 10
